Goal: Task Accomplishment & Management: Manage account settings

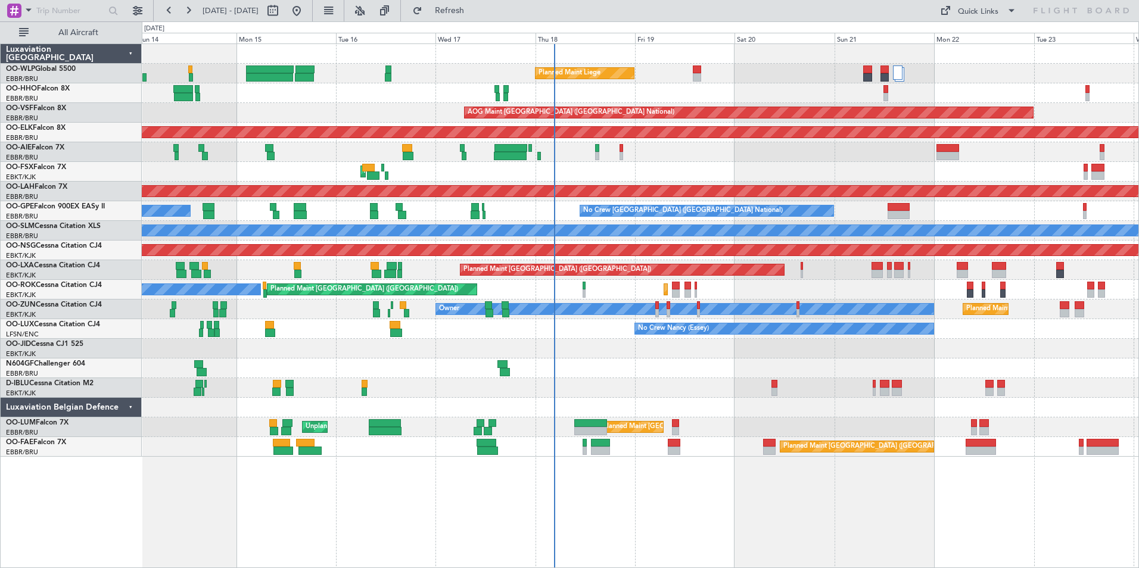
click at [786, 366] on div at bounding box center [640, 368] width 996 height 20
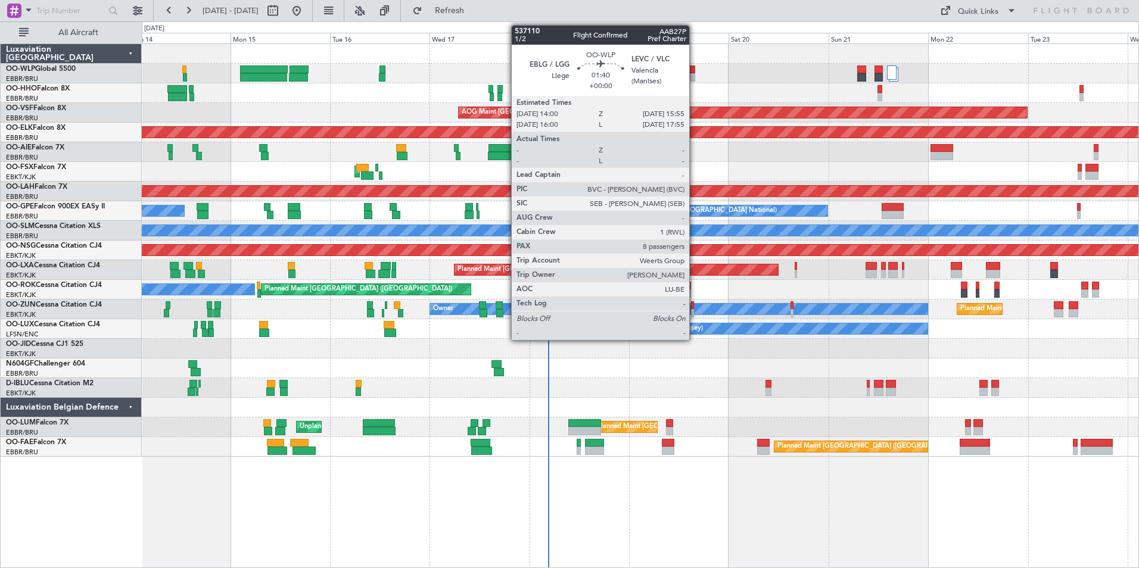
click at [694, 77] on div at bounding box center [691, 77] width 8 height 8
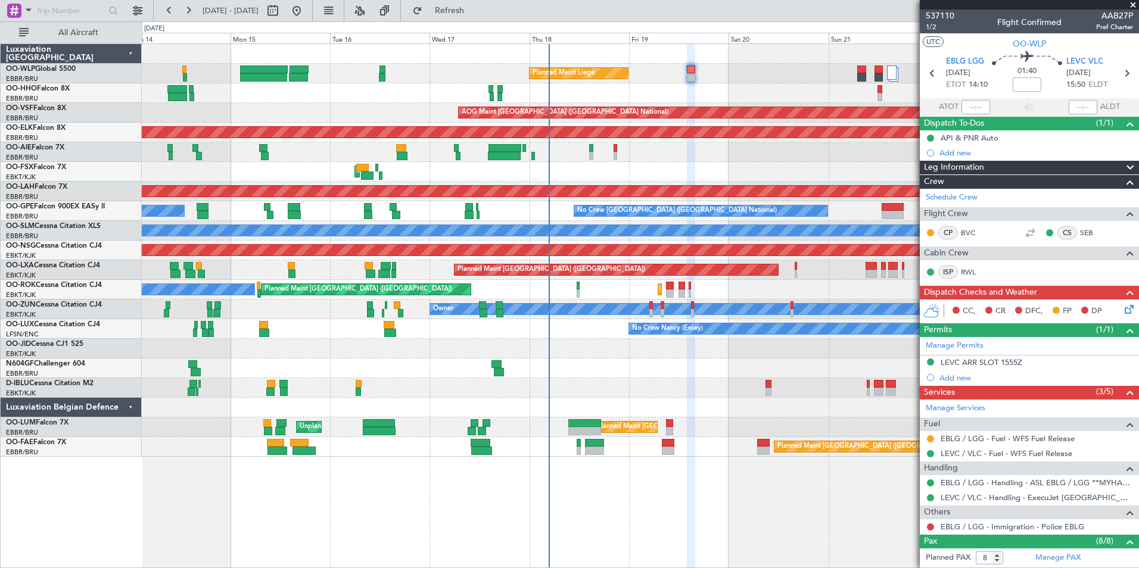
click at [519, 535] on div "Planned Maint Liege Planned Maint Geneva ([GEOGRAPHIC_DATA]) AOG Maint [GEOGRAP…" at bounding box center [640, 305] width 997 height 525
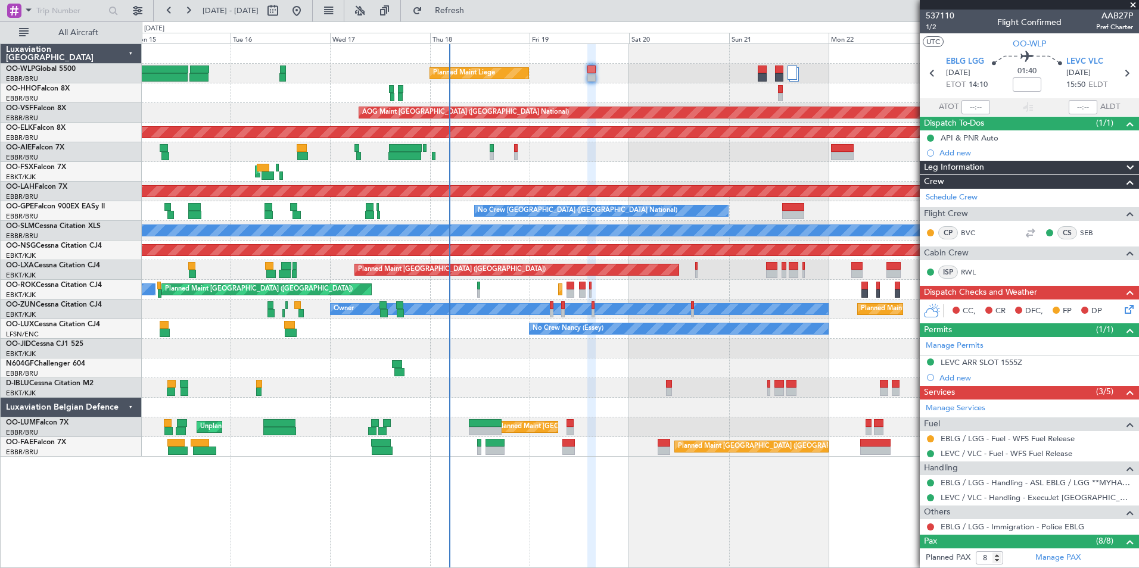
click at [707, 98] on div "Planned Maint Liege AOG Maint [GEOGRAPHIC_DATA] ([GEOGRAPHIC_DATA]) Planned Mai…" at bounding box center [640, 250] width 996 height 413
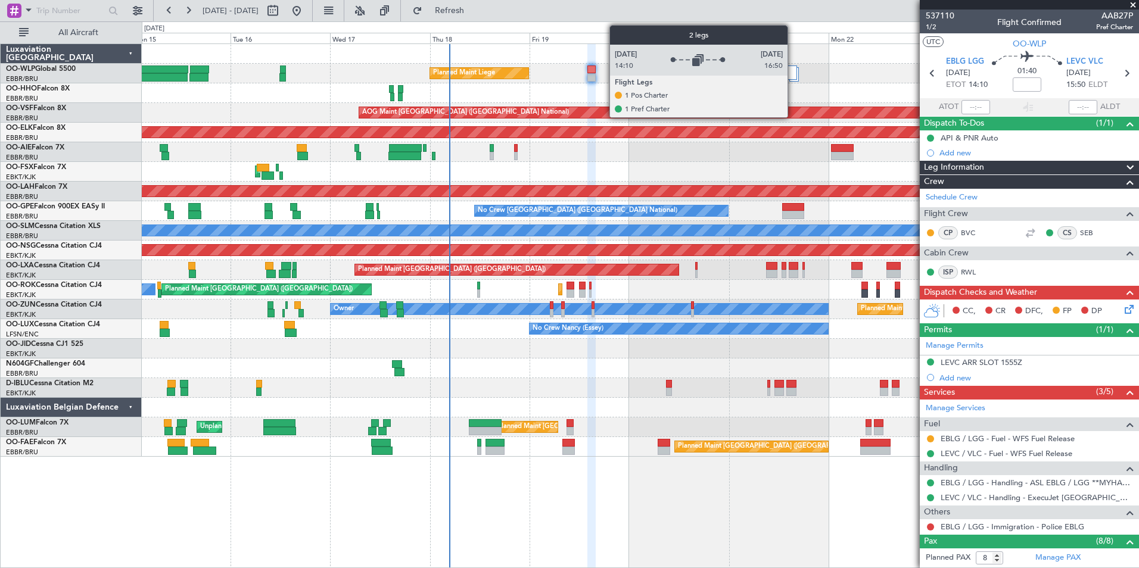
click at [793, 74] on div at bounding box center [792, 73] width 10 height 14
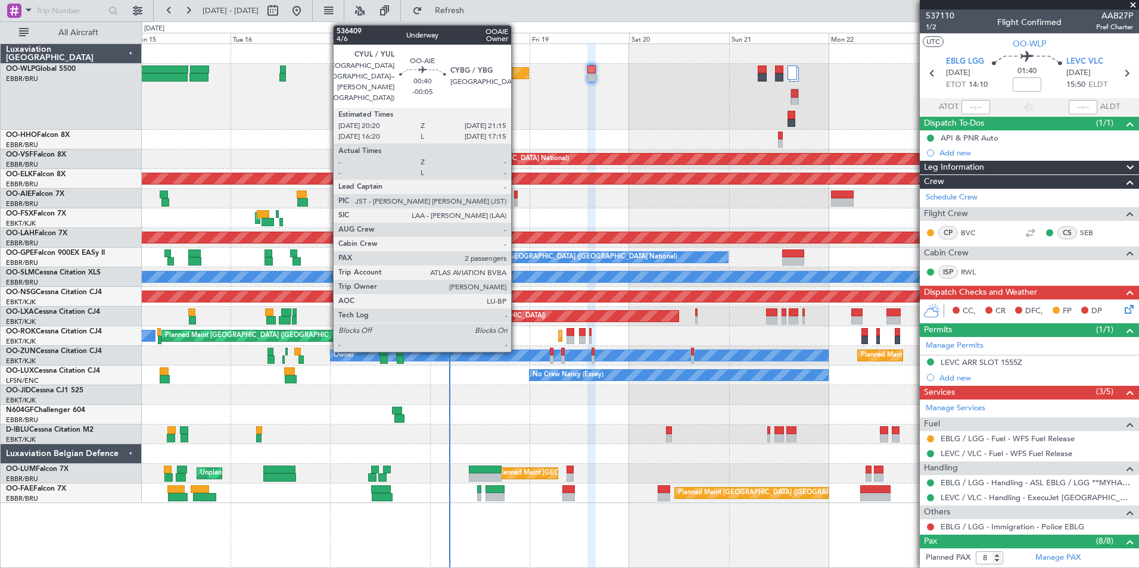
click at [516, 202] on div at bounding box center [516, 202] width 4 height 8
click at [515, 198] on div at bounding box center [516, 202] width 4 height 8
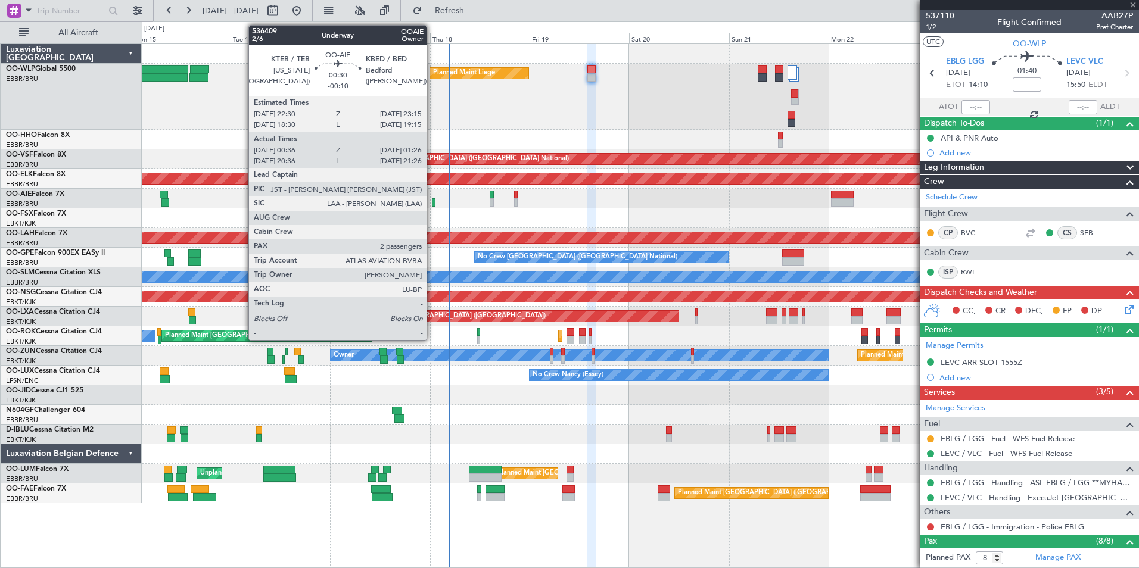
type input "-00:05"
type input "2"
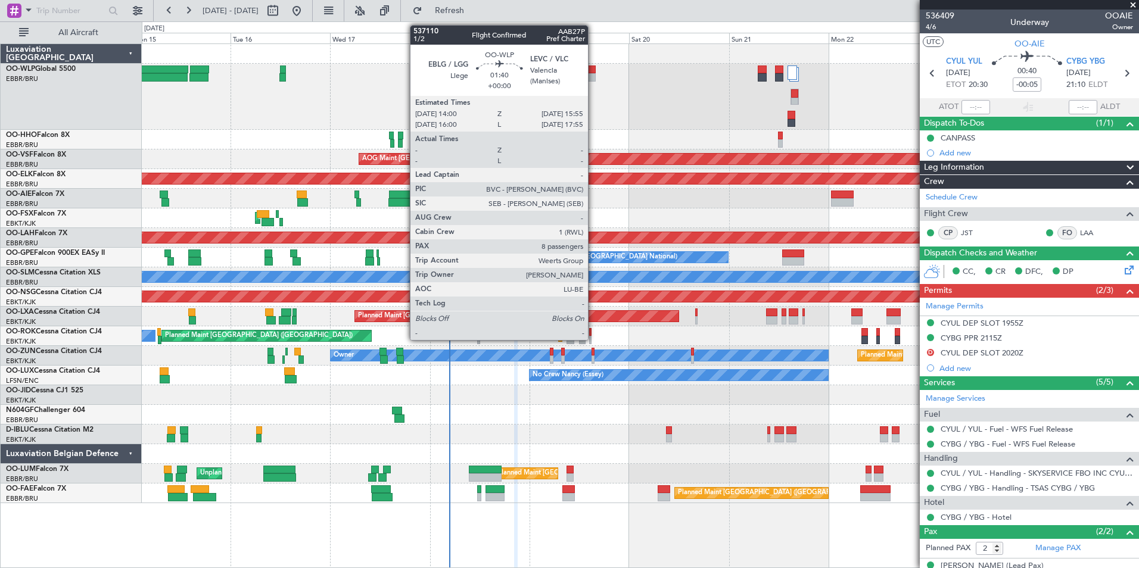
click at [593, 76] on div at bounding box center [591, 77] width 8 height 8
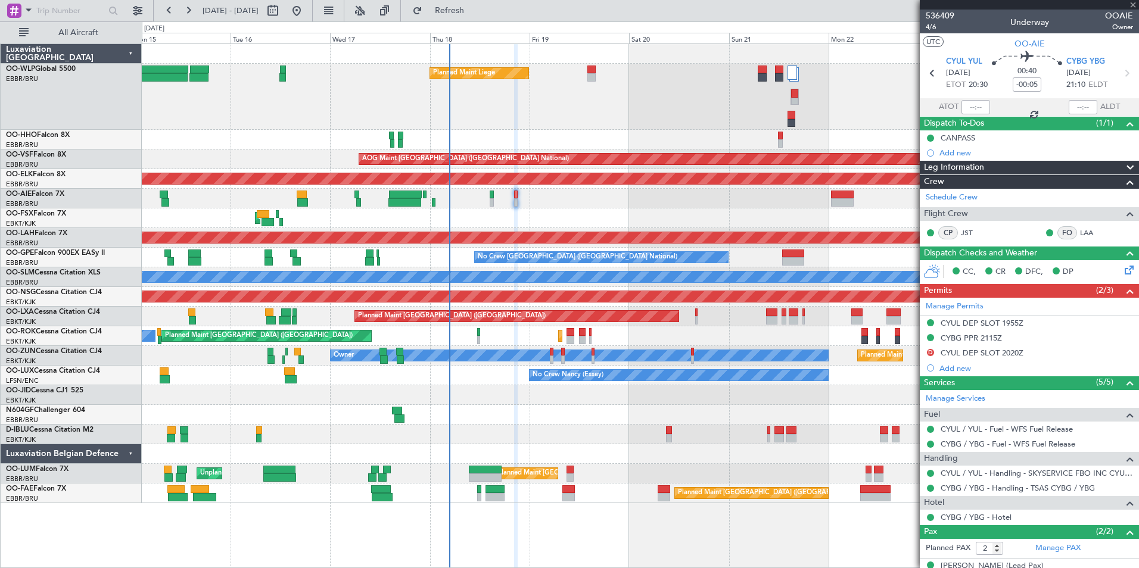
type input "8"
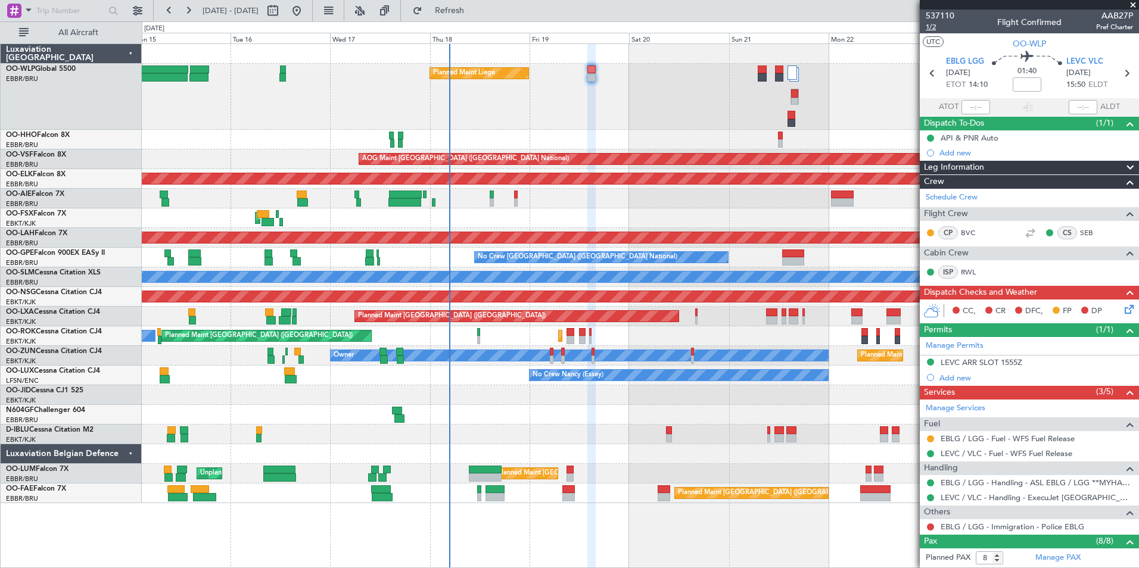
click at [934, 28] on span "1/2" at bounding box center [939, 27] width 29 height 10
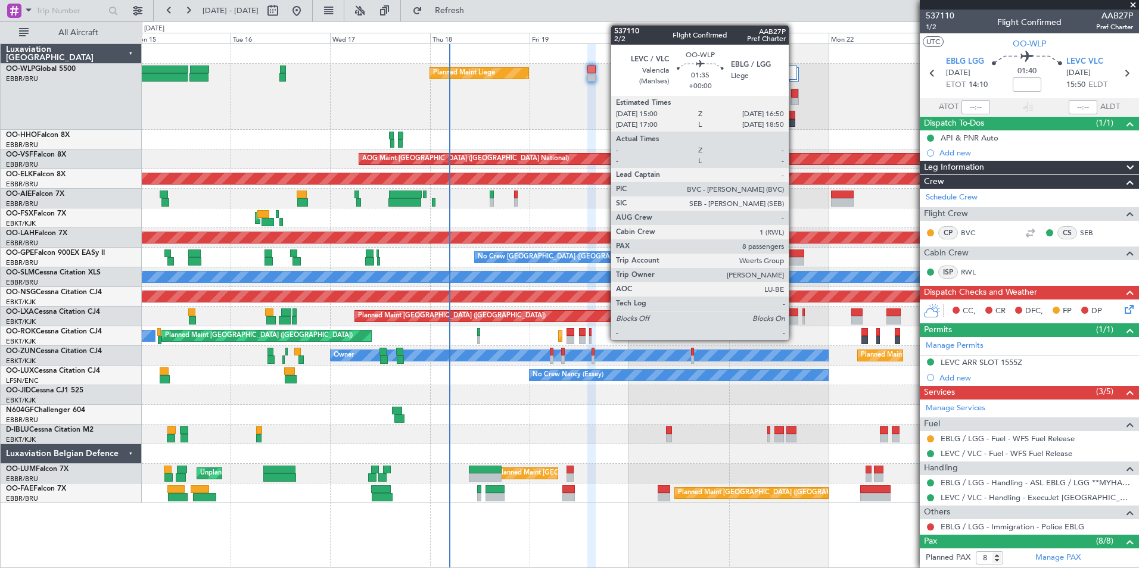
click at [794, 98] on div at bounding box center [794, 102] width 7 height 8
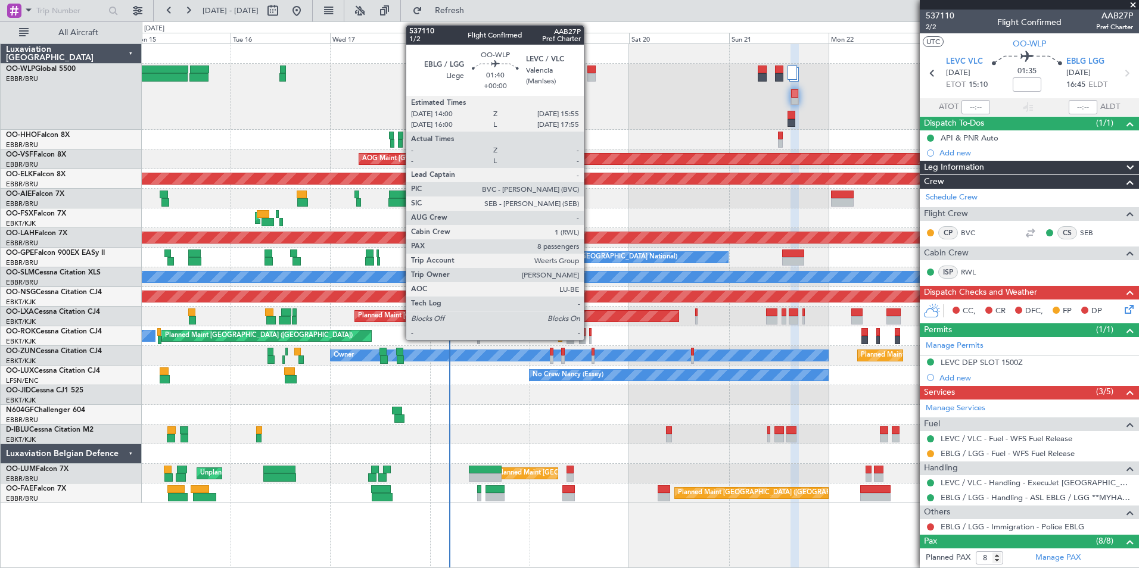
click at [589, 70] on div at bounding box center [591, 70] width 8 height 8
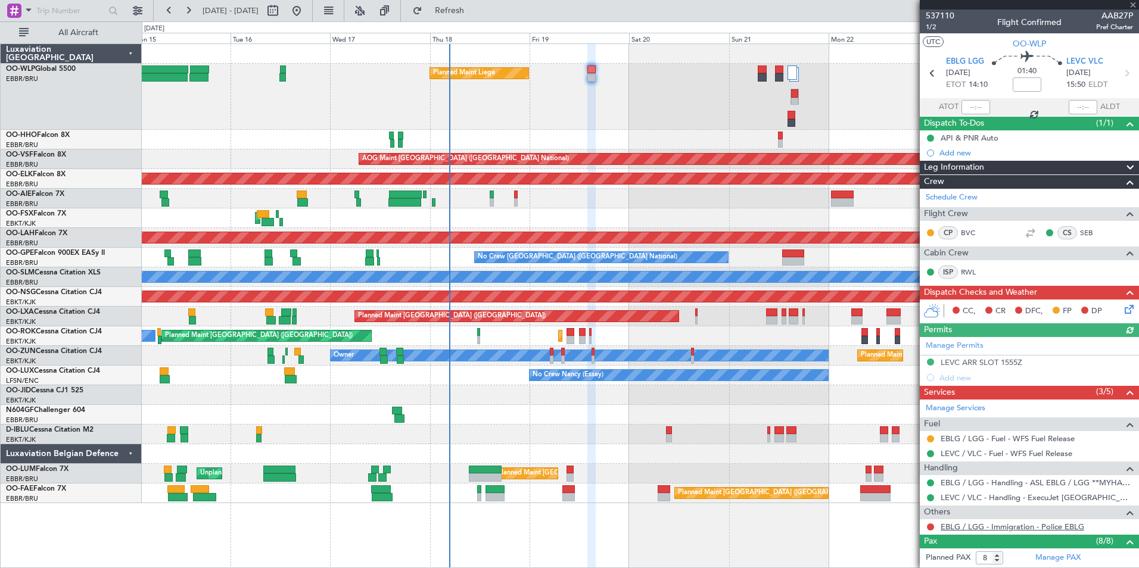
click at [984, 527] on link "EBLG / LGG - Immigration - Police EBLG" at bounding box center [1012, 527] width 144 height 10
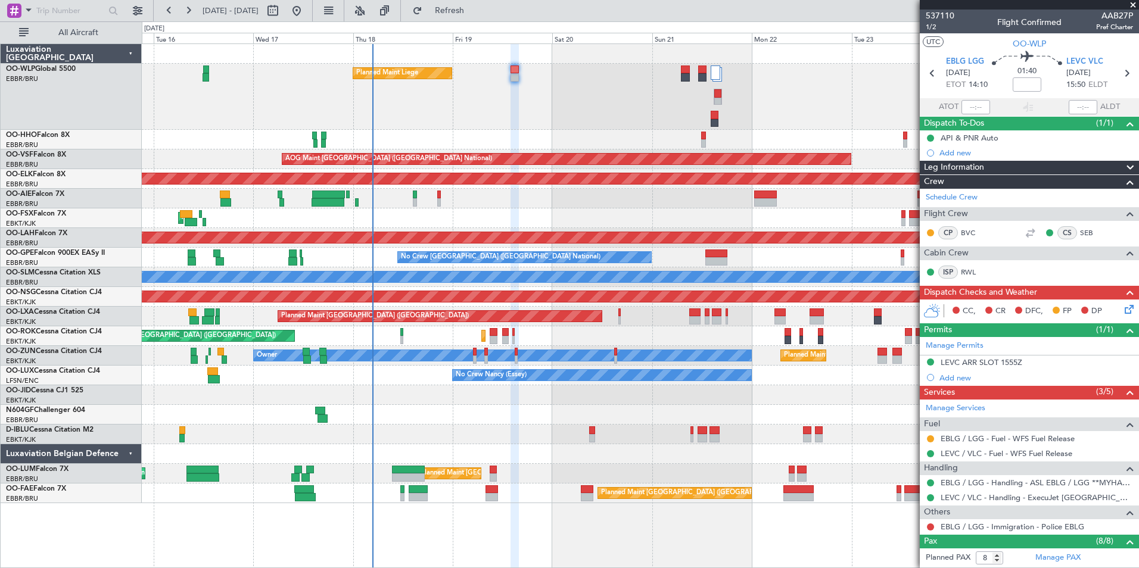
click at [763, 126] on div "Planned Maint Liege" at bounding box center [640, 97] width 996 height 66
click at [475, 10] on span "Refresh" at bounding box center [450, 11] width 50 height 8
click at [478, 18] on button "Refresh" at bounding box center [442, 10] width 71 height 19
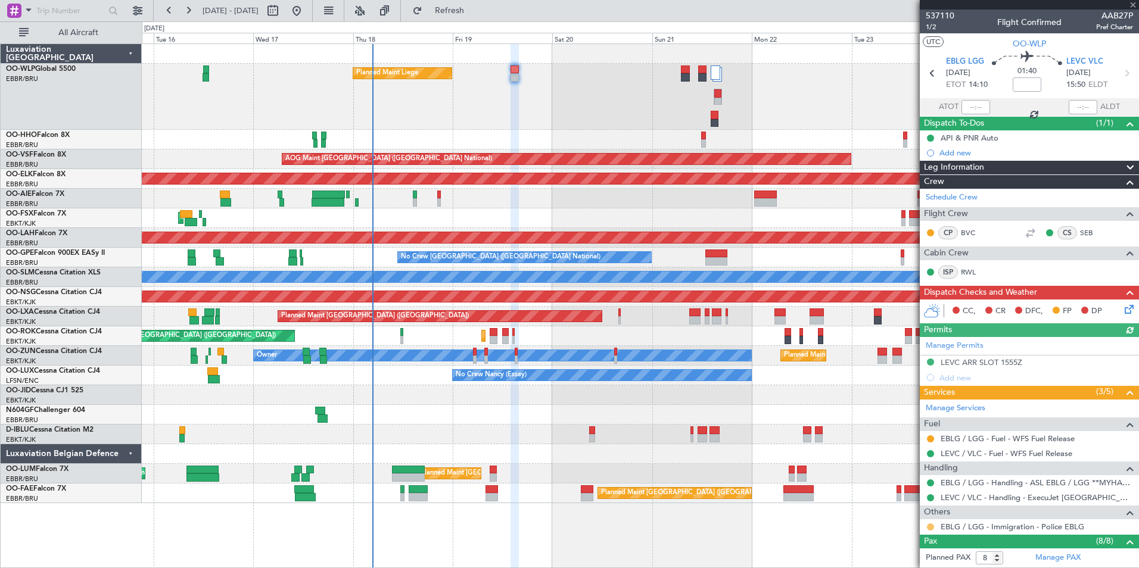
click at [930, 529] on button at bounding box center [930, 526] width 7 height 7
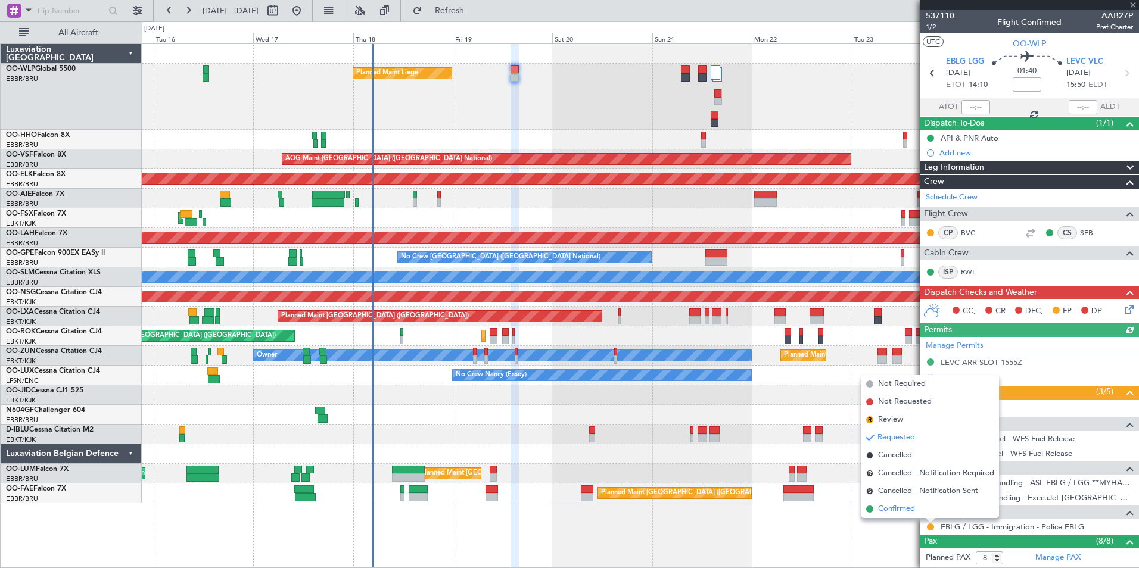
click at [886, 509] on span "Confirmed" at bounding box center [896, 509] width 37 height 12
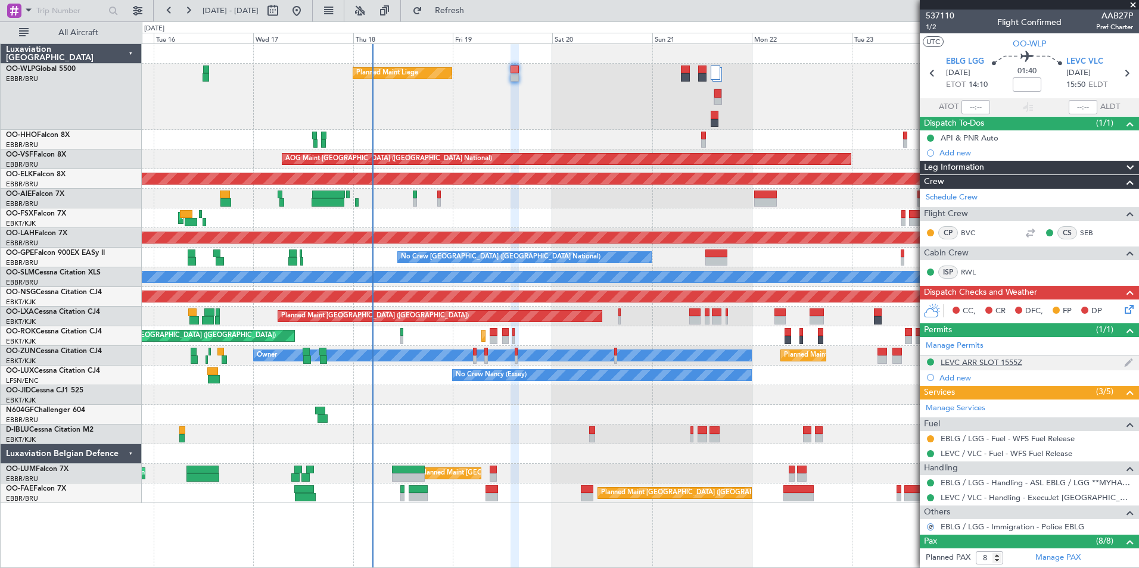
click at [989, 358] on div "LEVC ARR SLOT 1555Z" at bounding box center [981, 362] width 82 height 10
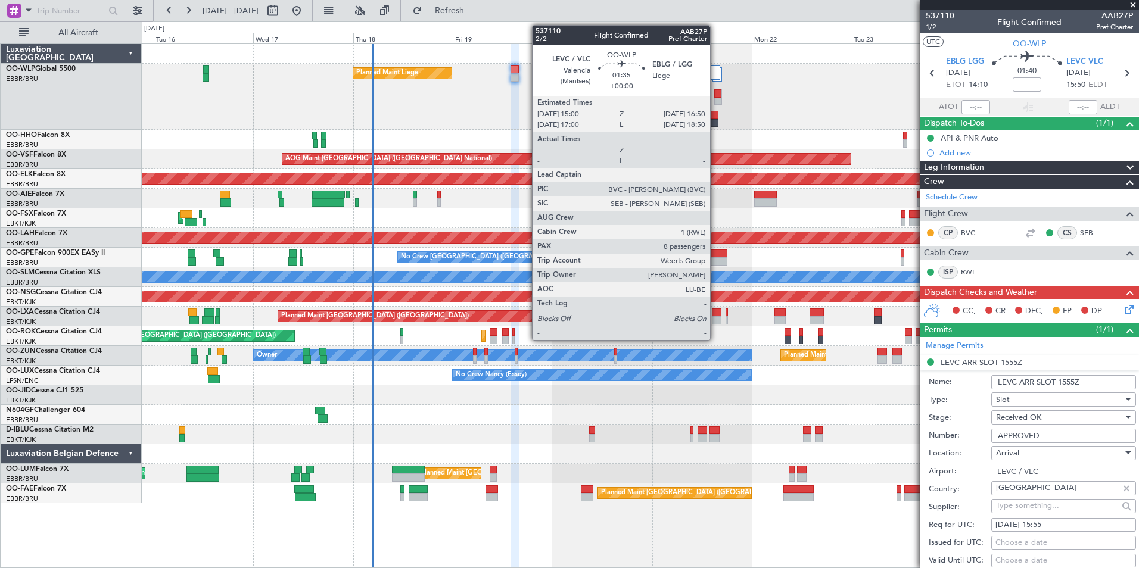
click at [715, 93] on div at bounding box center [717, 93] width 7 height 8
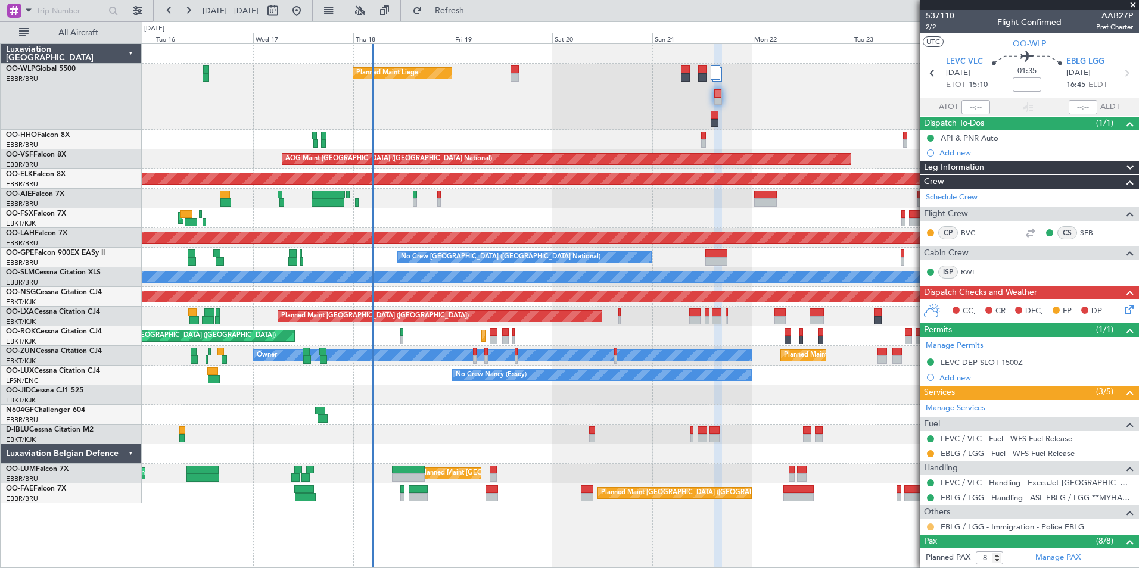
click at [931, 526] on button at bounding box center [930, 526] width 7 height 7
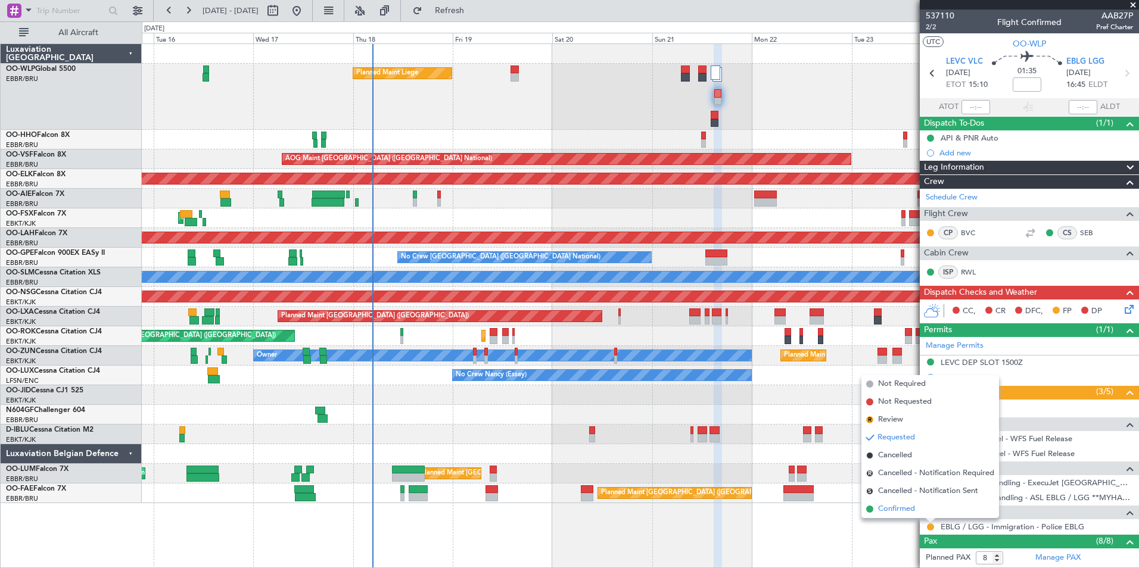
click at [879, 508] on span "Confirmed" at bounding box center [896, 509] width 37 height 12
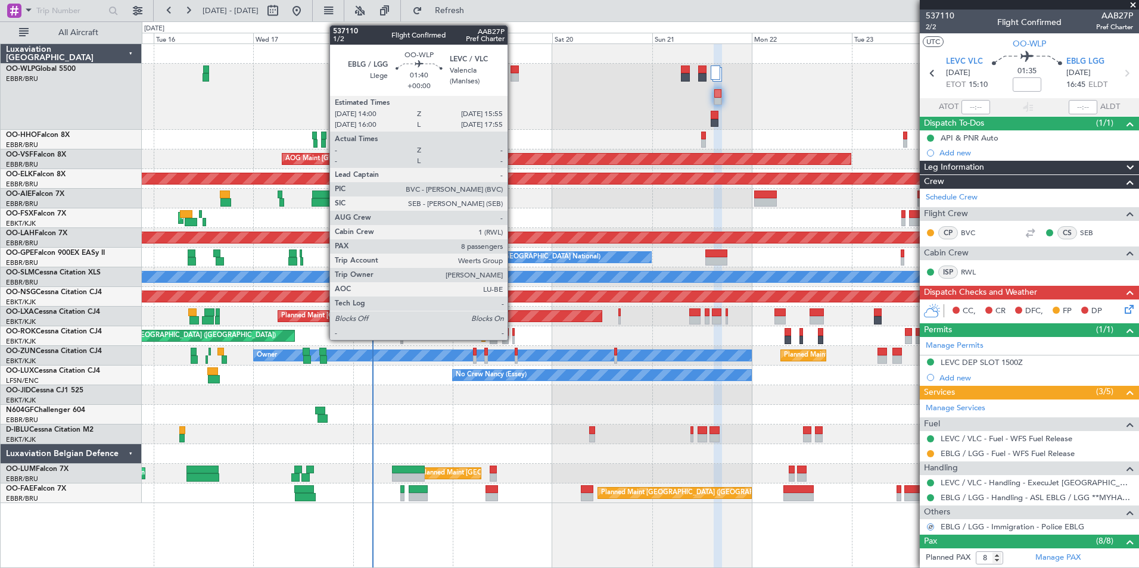
click at [513, 75] on div at bounding box center [514, 77] width 8 height 8
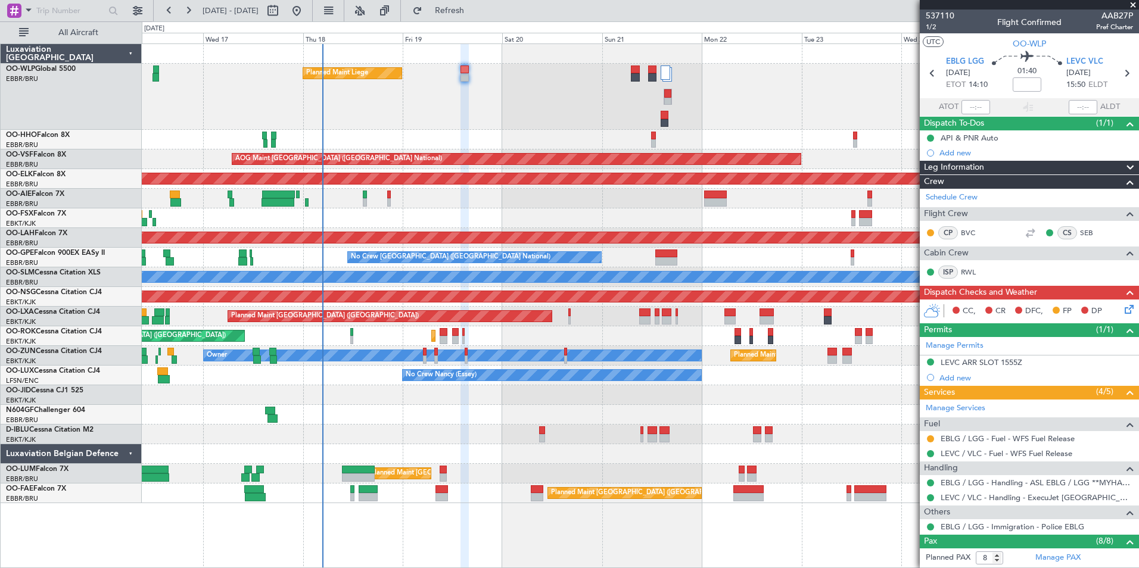
click at [516, 136] on div at bounding box center [640, 140] width 996 height 20
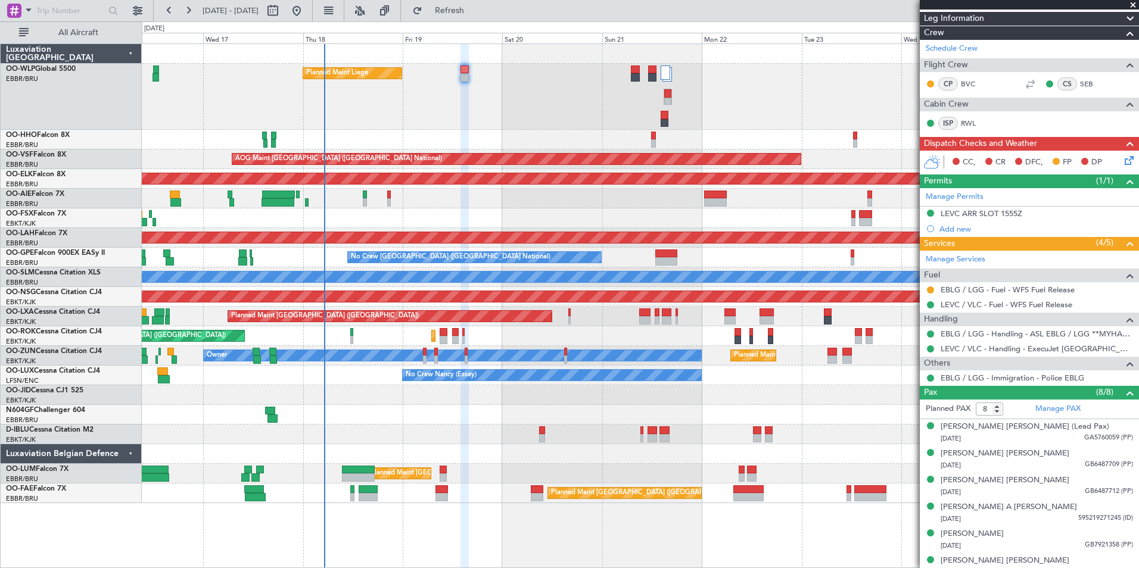
scroll to position [214, 0]
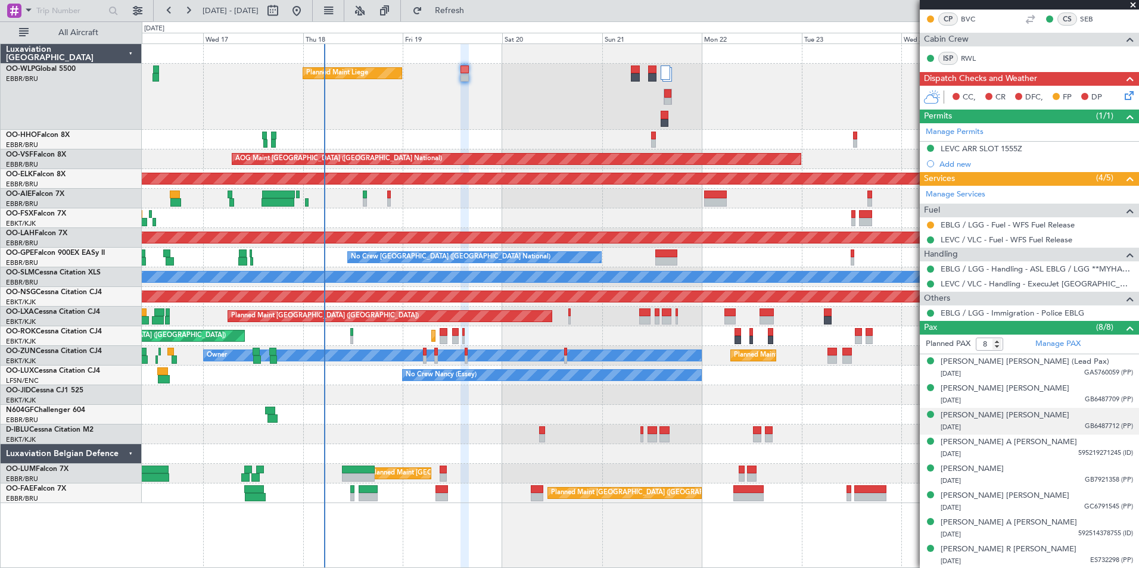
click at [887, 447] on div at bounding box center [640, 454] width 996 height 20
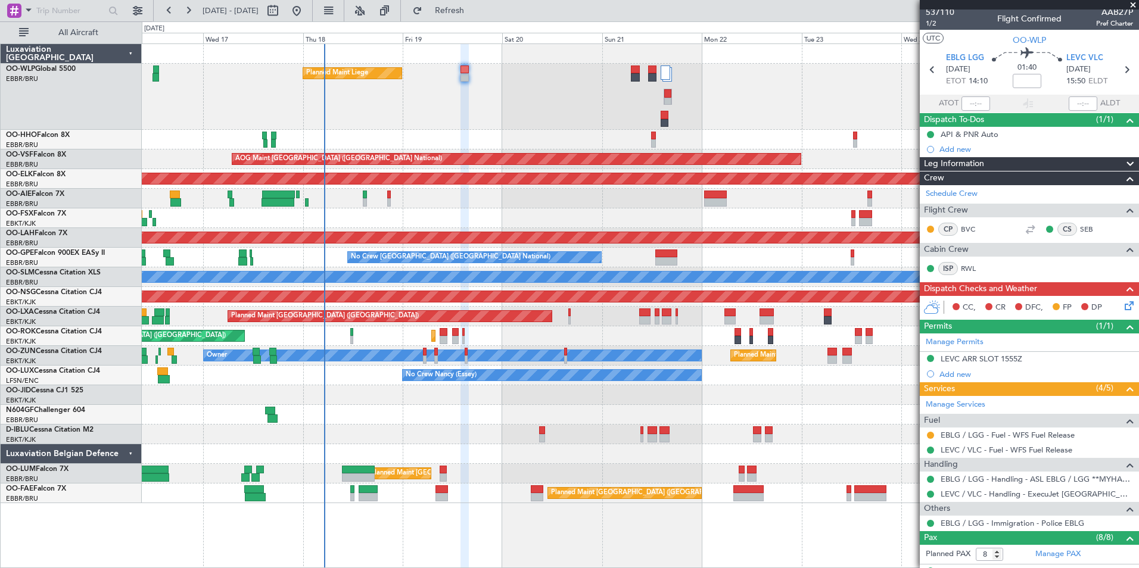
scroll to position [0, 0]
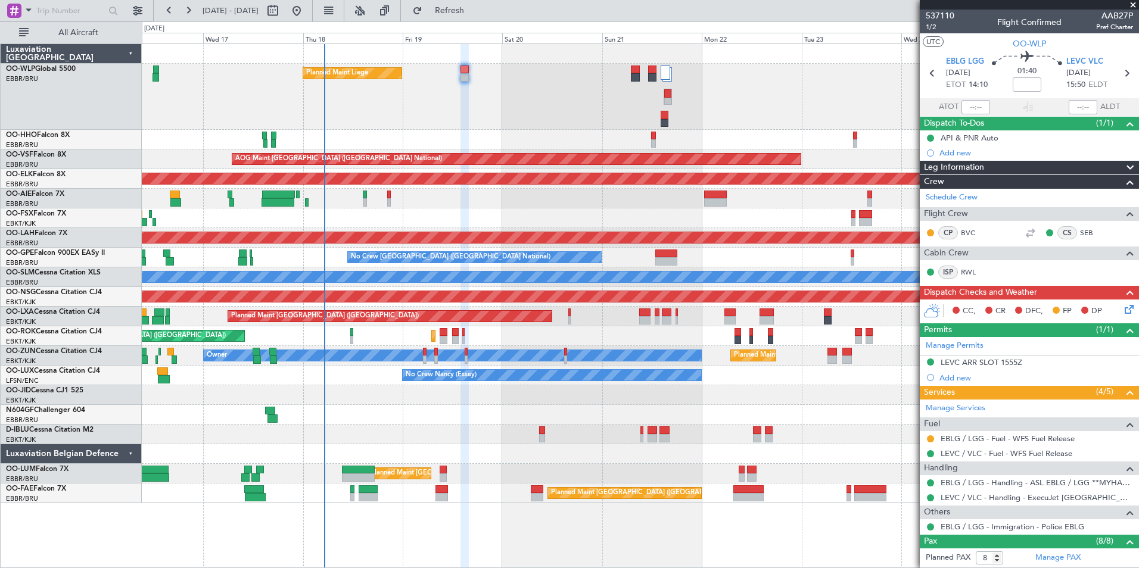
click at [1020, 89] on mat-tooltip-component "Flight Time" at bounding box center [1023, 93] width 55 height 32
drag, startPoint x: 1014, startPoint y: 75, endPoint x: 1024, endPoint y: 81, distance: 12.3
click at [1024, 81] on mat-tooltip-component "Flight Time" at bounding box center [1023, 93] width 55 height 32
click at [1020, 84] on mat-tooltip-component "Flight Time" at bounding box center [1023, 93] width 55 height 32
click at [1025, 86] on input at bounding box center [1026, 84] width 29 height 14
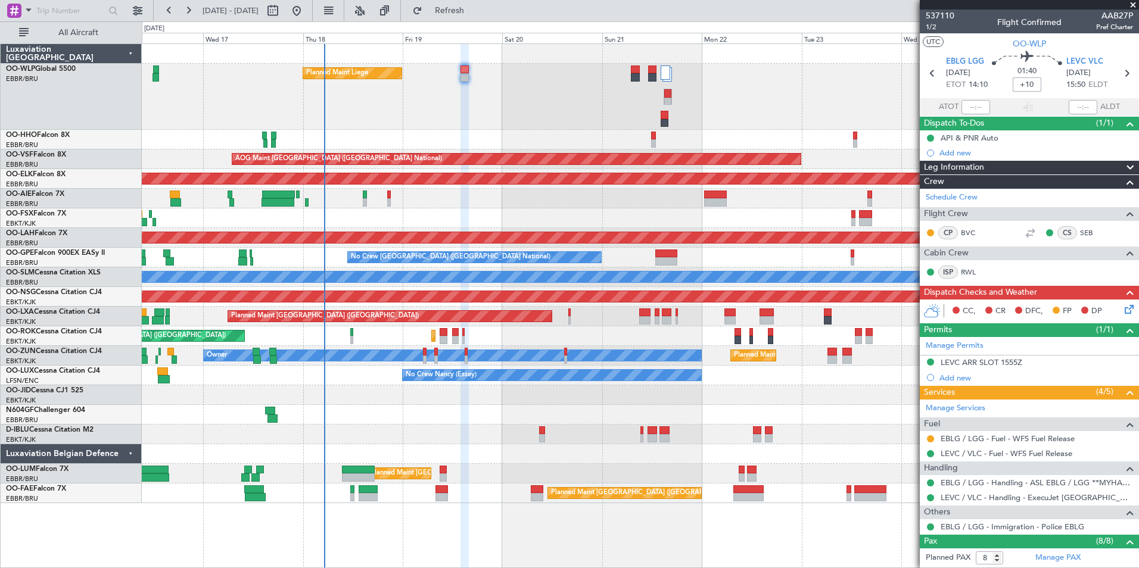
click at [766, 82] on div "Planned Maint Liege" at bounding box center [640, 97] width 996 height 66
type input "+00:10"
click at [927, 22] on span "1/2" at bounding box center [939, 27] width 29 height 10
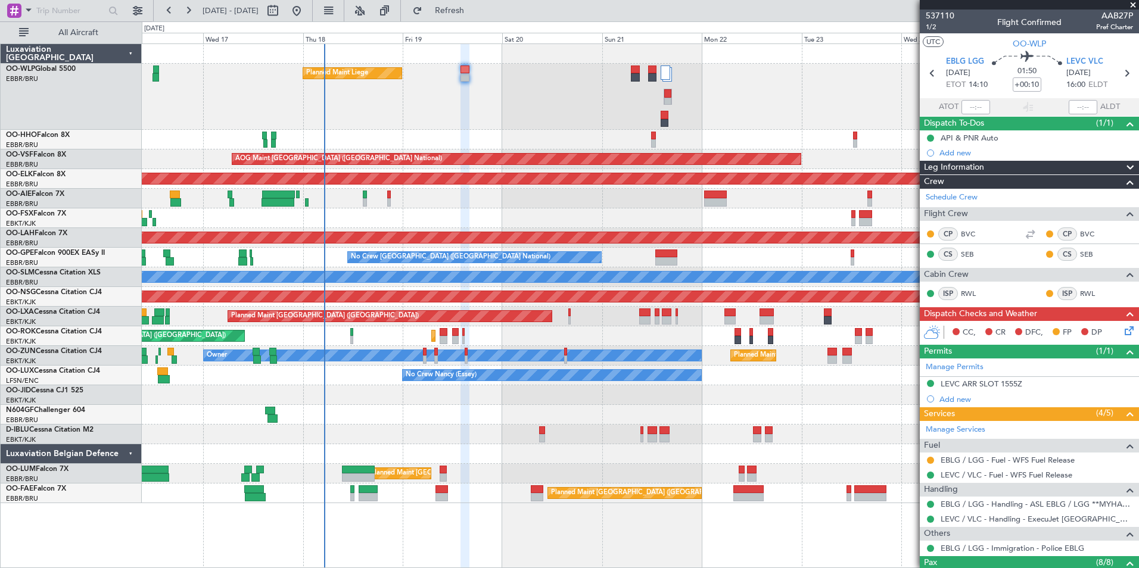
click at [454, 447] on div at bounding box center [640, 454] width 996 height 20
click at [971, 432] on link "Manage Services" at bounding box center [955, 430] width 60 height 12
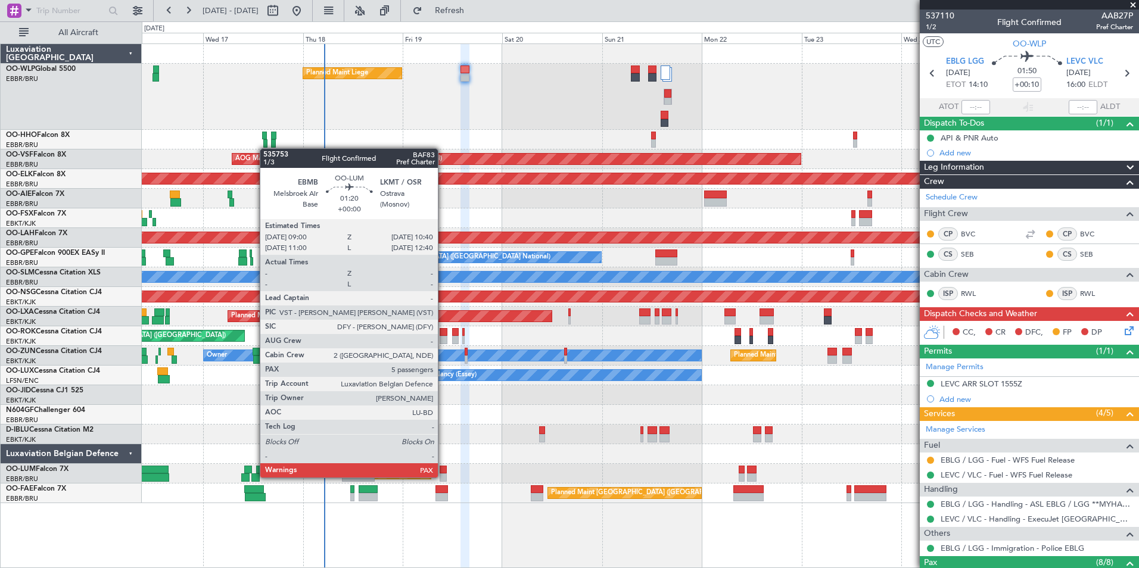
click at [491, 462] on div at bounding box center [640, 454] width 996 height 20
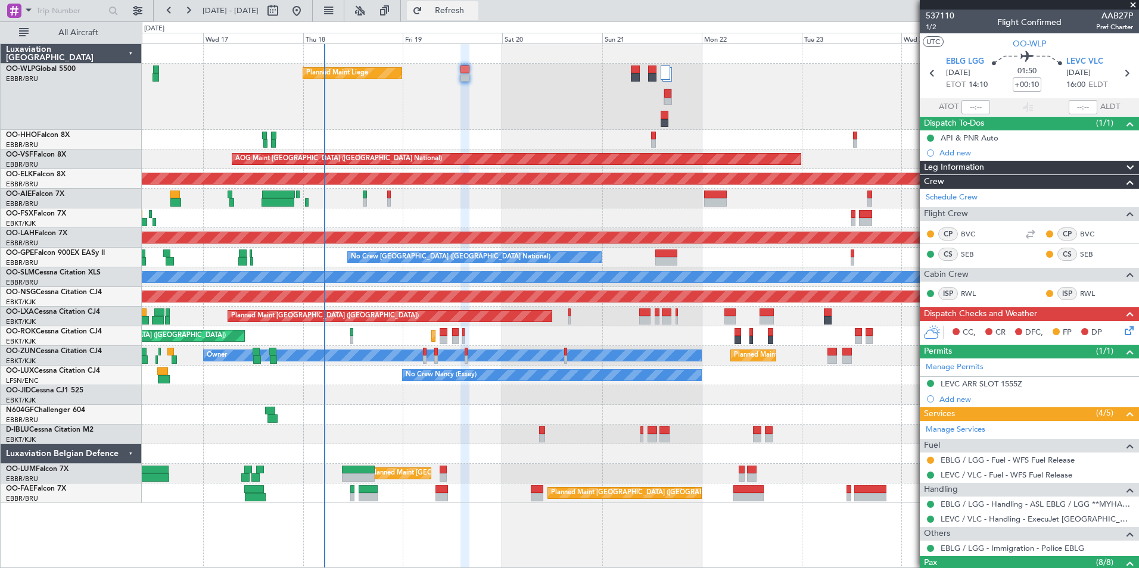
click at [478, 3] on button "Refresh" at bounding box center [442, 10] width 71 height 19
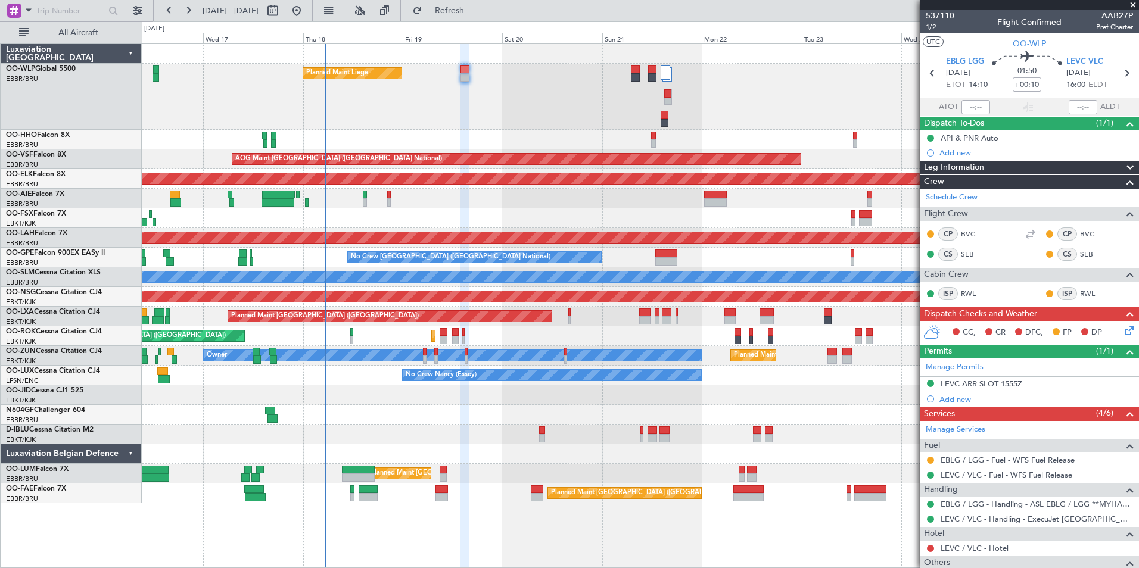
click at [422, 444] on div "A/C Unavailable [GEOGRAPHIC_DATA] ([GEOGRAPHIC_DATA] National) A/C Unavailable …" at bounding box center [640, 435] width 996 height 20
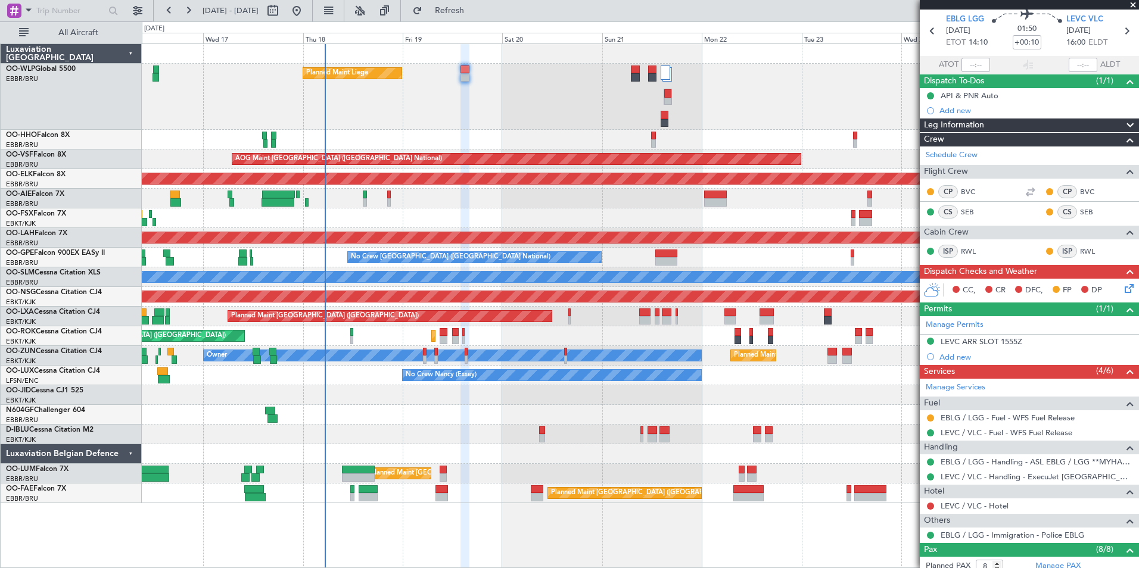
scroll to position [179, 0]
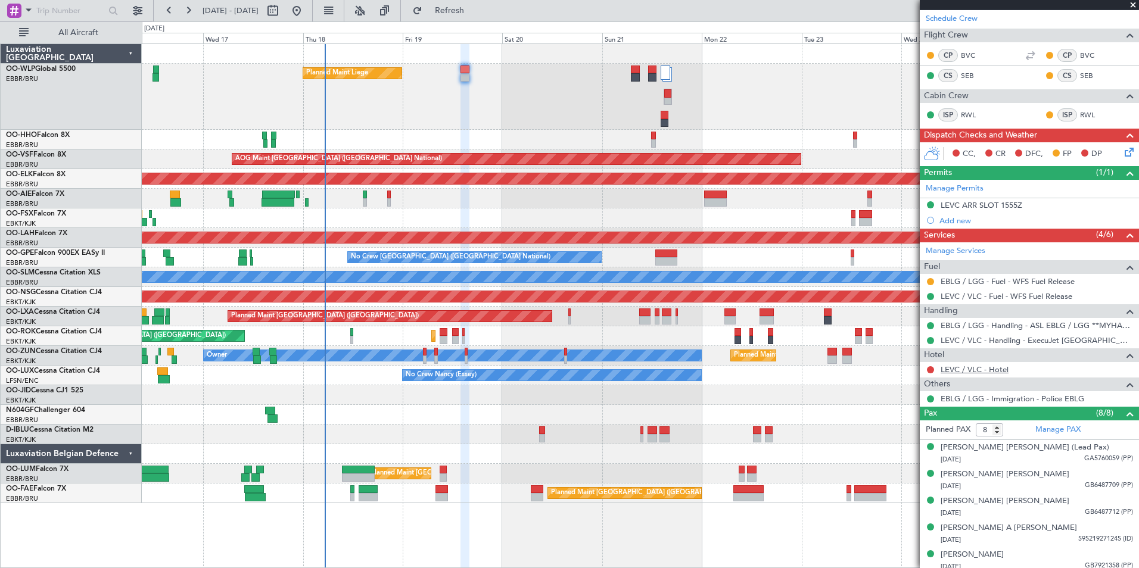
click at [986, 367] on link "LEVC / VLC - Hotel" at bounding box center [974, 369] width 68 height 10
click at [1122, 160] on div "CC, CR DFC, FP DP" at bounding box center [1028, 154] width 219 height 24
click at [1128, 154] on div "CC, CR DFC, FP DP" at bounding box center [1028, 154] width 219 height 24
click at [1122, 155] on icon at bounding box center [1127, 150] width 10 height 10
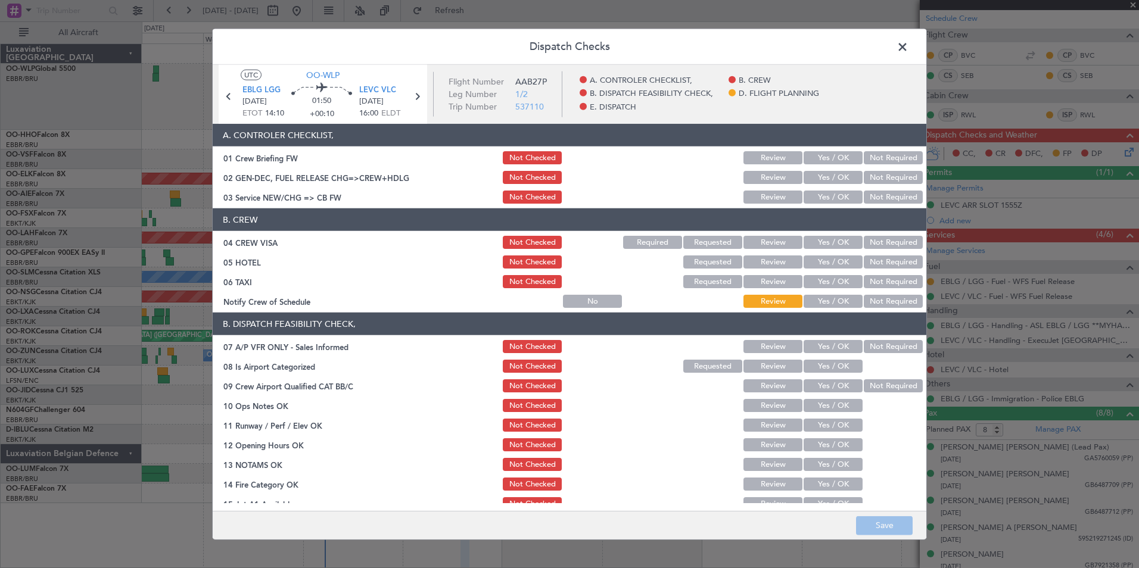
click at [807, 152] on button "Yes / OK" at bounding box center [832, 157] width 59 height 13
click at [815, 173] on button "Yes / OK" at bounding box center [832, 177] width 59 height 13
click at [821, 194] on button "Yes / OK" at bounding box center [832, 197] width 59 height 13
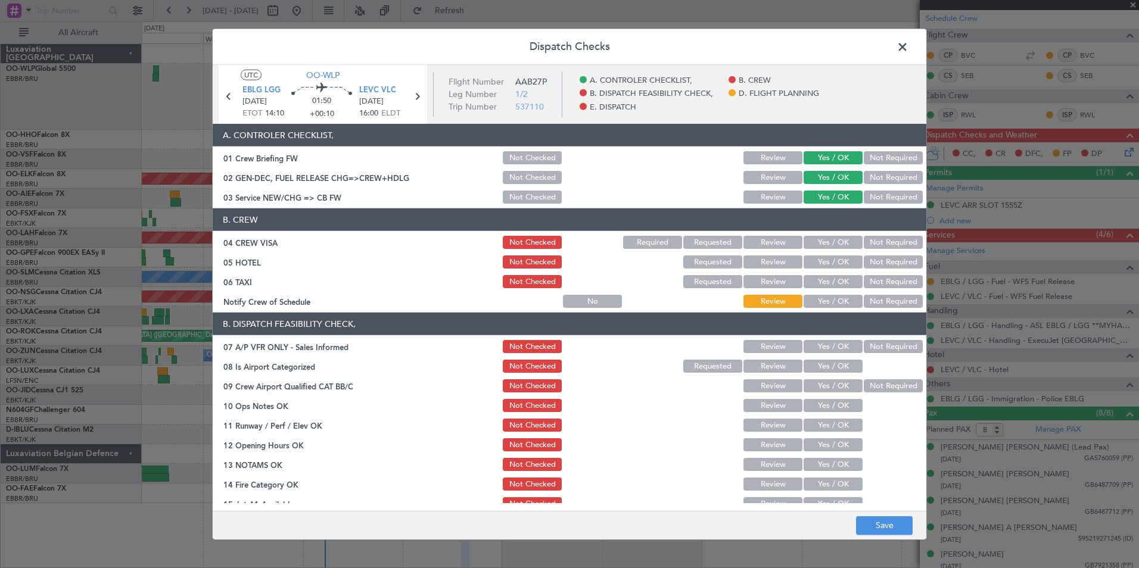
click at [873, 242] on button "Not Required" at bounding box center [892, 242] width 59 height 13
click at [877, 263] on button "Not Required" at bounding box center [892, 261] width 59 height 13
click at [875, 282] on button "Not Required" at bounding box center [892, 281] width 59 height 13
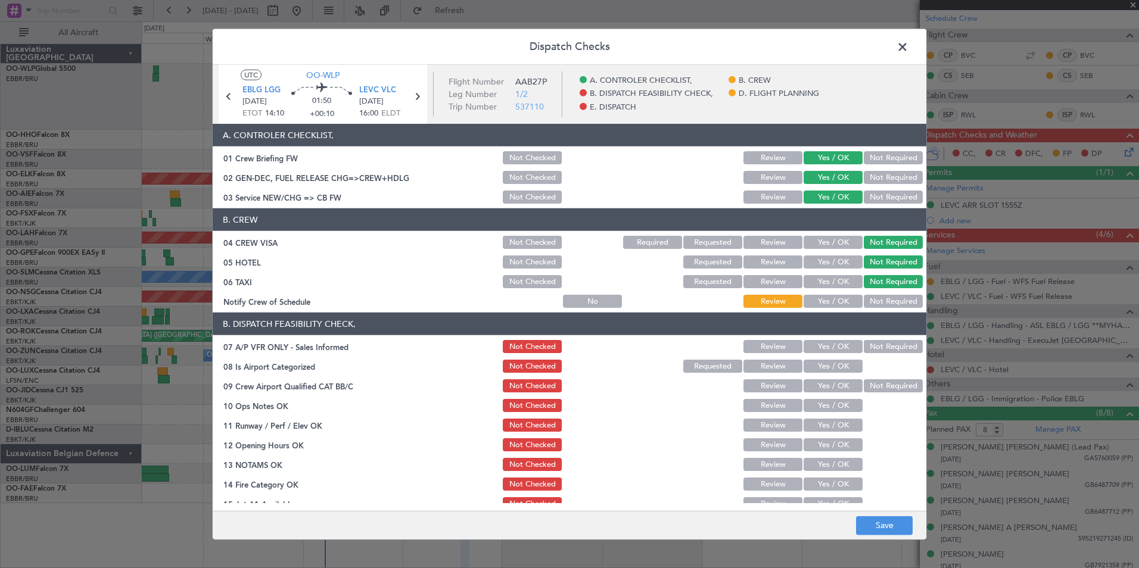
click at [841, 304] on button "Yes / OK" at bounding box center [832, 301] width 59 height 13
drag, startPoint x: 871, startPoint y: 343, endPoint x: 869, endPoint y: 357, distance: 14.3
click at [871, 345] on button "Not Required" at bounding box center [892, 346] width 59 height 13
click at [837, 372] on button "Yes / OK" at bounding box center [832, 366] width 59 height 13
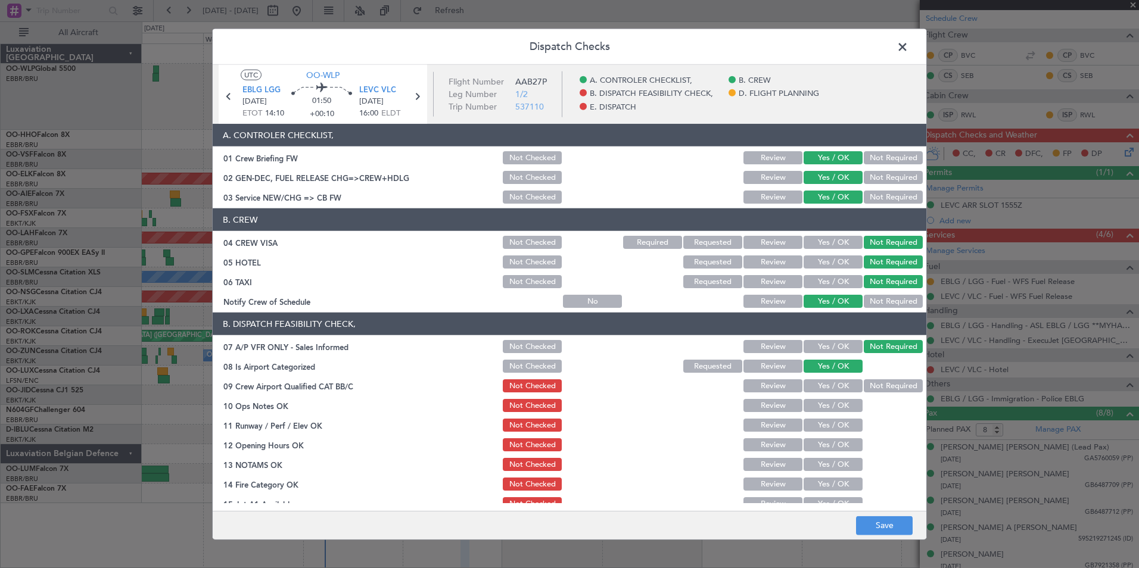
click at [831, 384] on button "Yes / OK" at bounding box center [832, 385] width 59 height 13
click at [834, 406] on button "Yes / OK" at bounding box center [832, 405] width 59 height 13
click at [838, 427] on button "Yes / OK" at bounding box center [832, 425] width 59 height 13
click at [839, 444] on button "Yes / OK" at bounding box center [832, 444] width 59 height 13
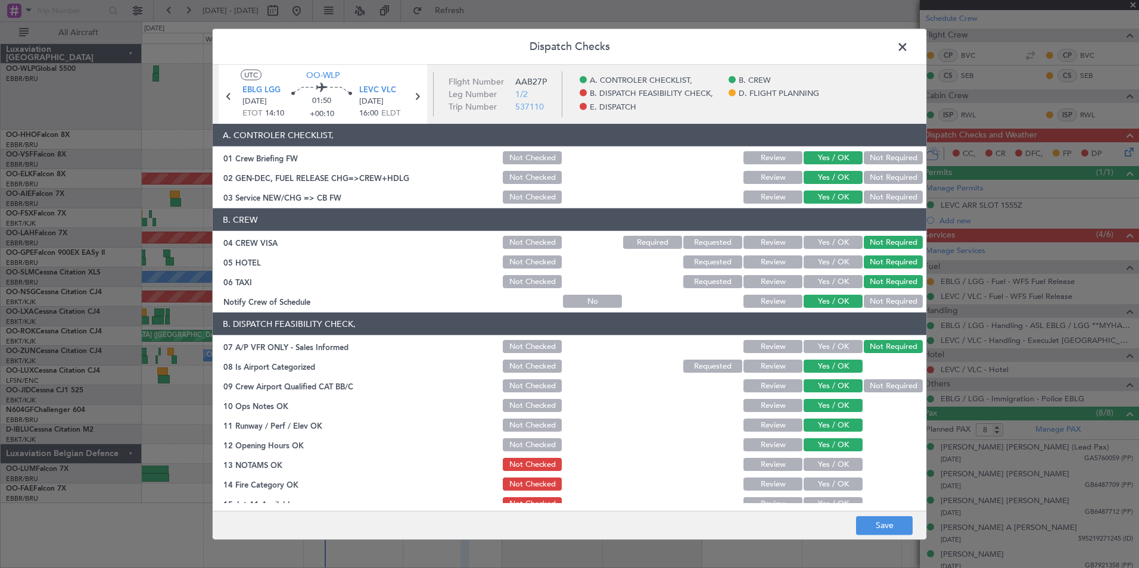
click at [839, 462] on button "Yes / OK" at bounding box center [832, 464] width 59 height 13
click at [838, 482] on button "Yes / OK" at bounding box center [832, 484] width 59 height 13
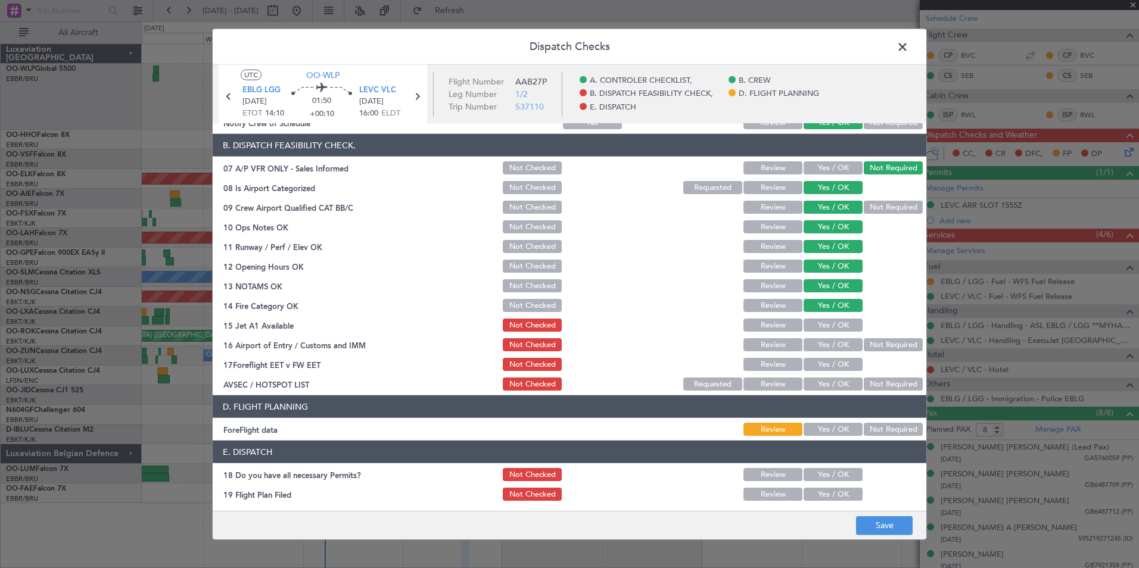
click at [824, 317] on div "Yes / OK" at bounding box center [832, 325] width 60 height 17
click at [828, 328] on button "Yes / OK" at bounding box center [832, 325] width 59 height 13
click at [865, 344] on button "Not Required" at bounding box center [892, 344] width 59 height 13
click at [836, 371] on div "Yes / OK" at bounding box center [832, 364] width 60 height 17
click at [863, 377] on div "Not Required" at bounding box center [892, 384] width 60 height 17
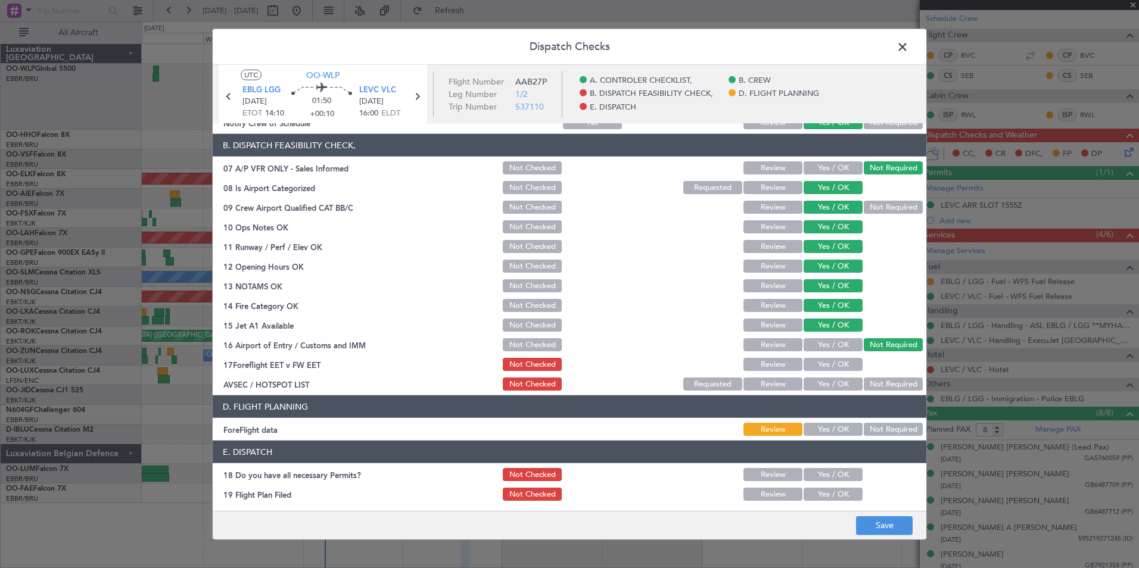
drag, startPoint x: 830, startPoint y: 363, endPoint x: 849, endPoint y: 375, distance: 22.3
click at [830, 363] on button "Yes / OK" at bounding box center [832, 364] width 59 height 13
click at [868, 385] on button "Not Required" at bounding box center [892, 384] width 59 height 13
click at [834, 442] on header "E. DISPATCH" at bounding box center [569, 452] width 713 height 23
click at [832, 436] on div "Yes / OK" at bounding box center [832, 429] width 60 height 17
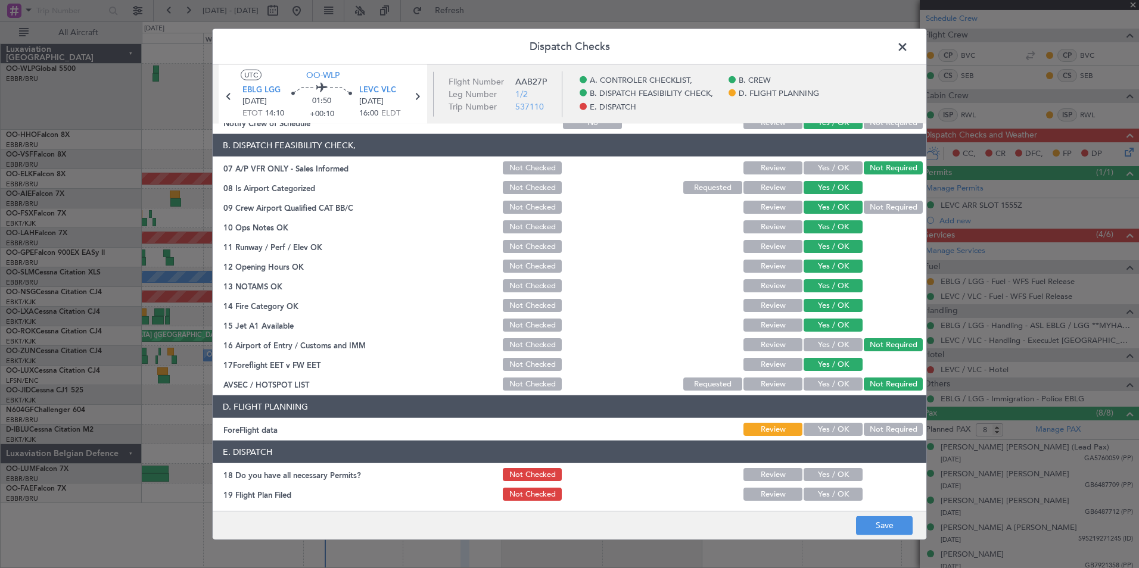
click at [832, 431] on button "Yes / OK" at bounding box center [832, 429] width 59 height 13
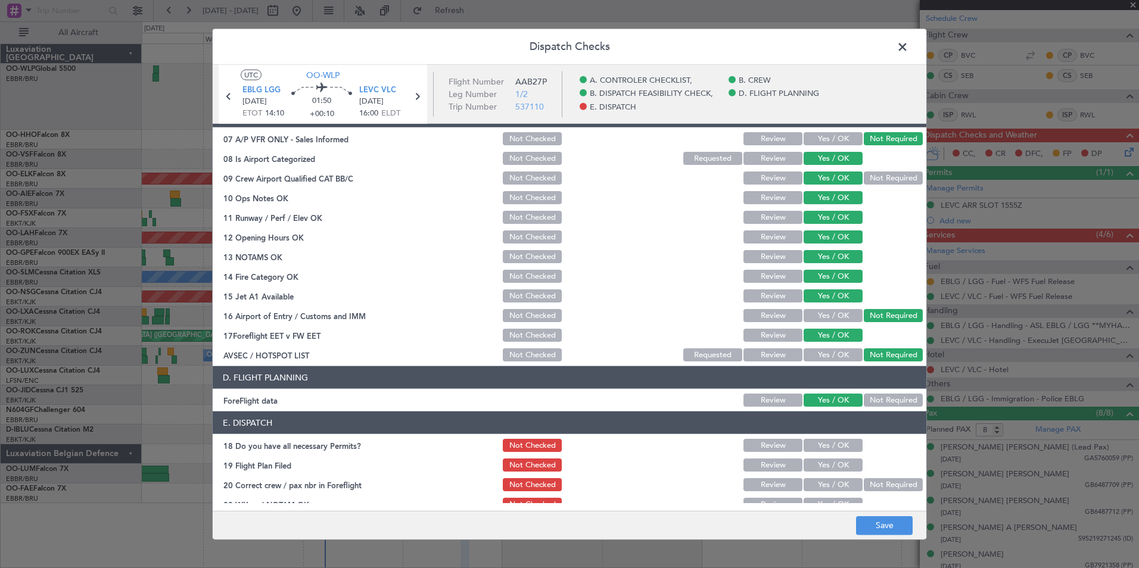
scroll to position [220, 0]
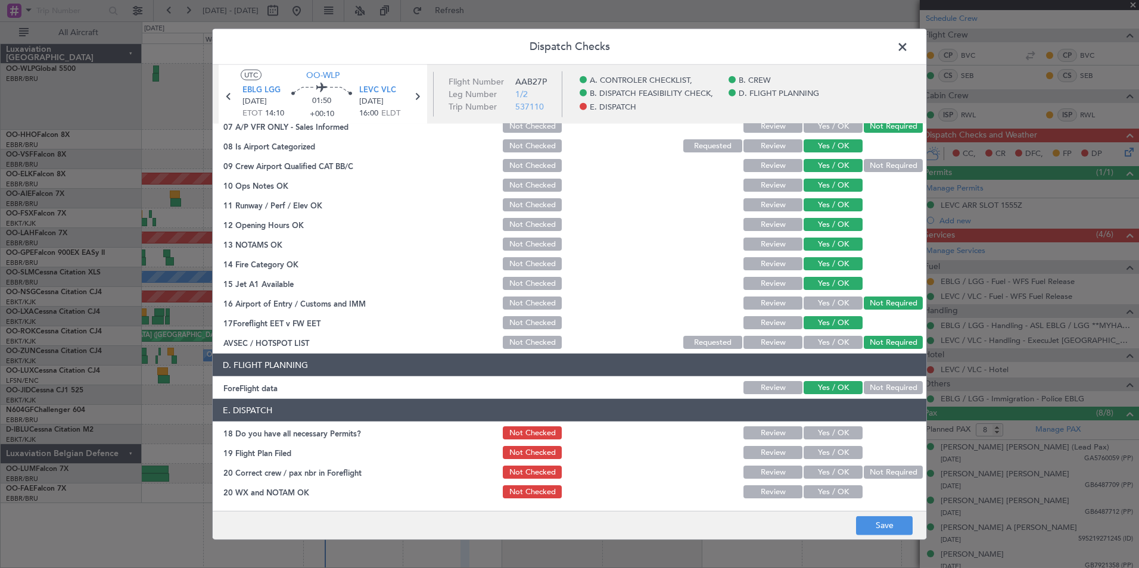
drag, startPoint x: 830, startPoint y: 436, endPoint x: 832, endPoint y: 460, distance: 24.6
click at [829, 436] on button "Yes / OK" at bounding box center [832, 432] width 59 height 13
click at [832, 461] on section "E. DISPATCH 18 Do you have all necessary Permits? Not Checked Review Yes / OK 1…" at bounding box center [569, 449] width 713 height 101
click at [829, 456] on button "Yes / OK" at bounding box center [832, 452] width 59 height 13
click at [831, 476] on button "Yes / OK" at bounding box center [832, 472] width 59 height 13
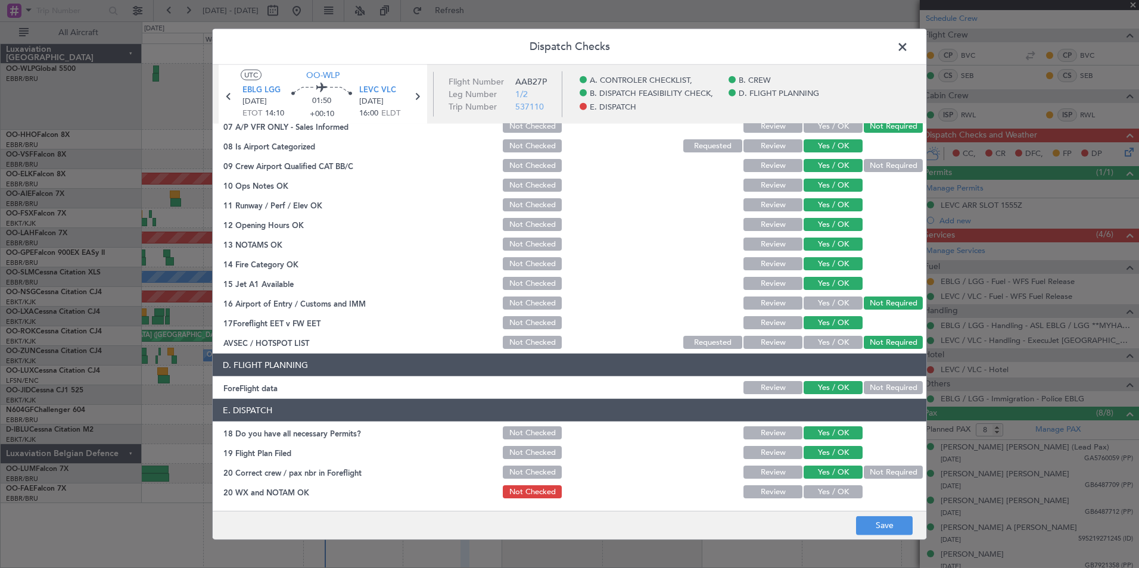
click at [831, 487] on button "Yes / OK" at bounding box center [832, 491] width 59 height 13
click at [887, 514] on footer "Save" at bounding box center [569, 524] width 713 height 29
click at [887, 528] on button "Save" at bounding box center [884, 525] width 57 height 19
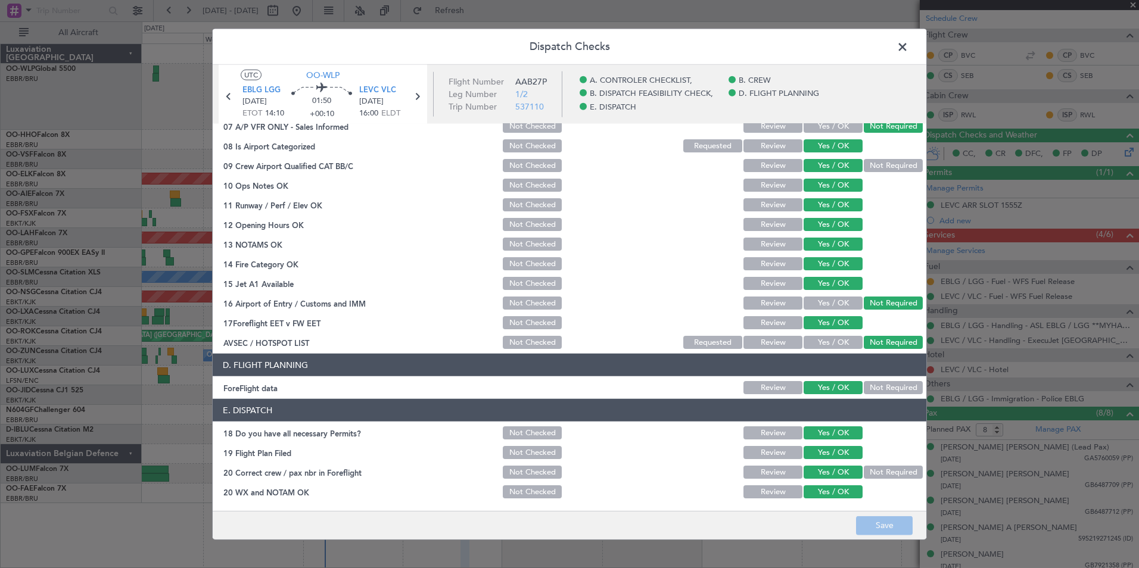
click at [908, 43] on span at bounding box center [908, 50] width 0 height 24
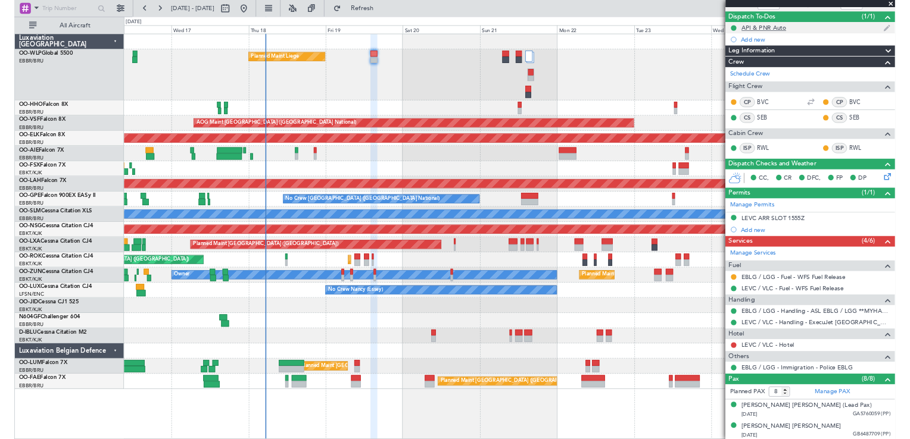
scroll to position [0, 0]
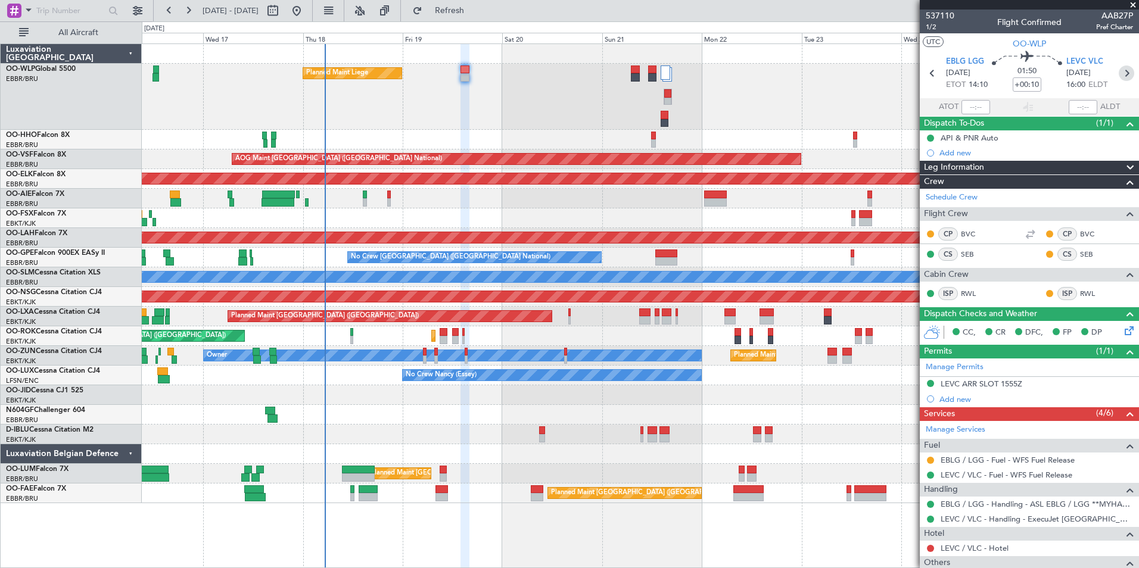
click at [1118, 74] on icon at bounding box center [1125, 73] width 15 height 15
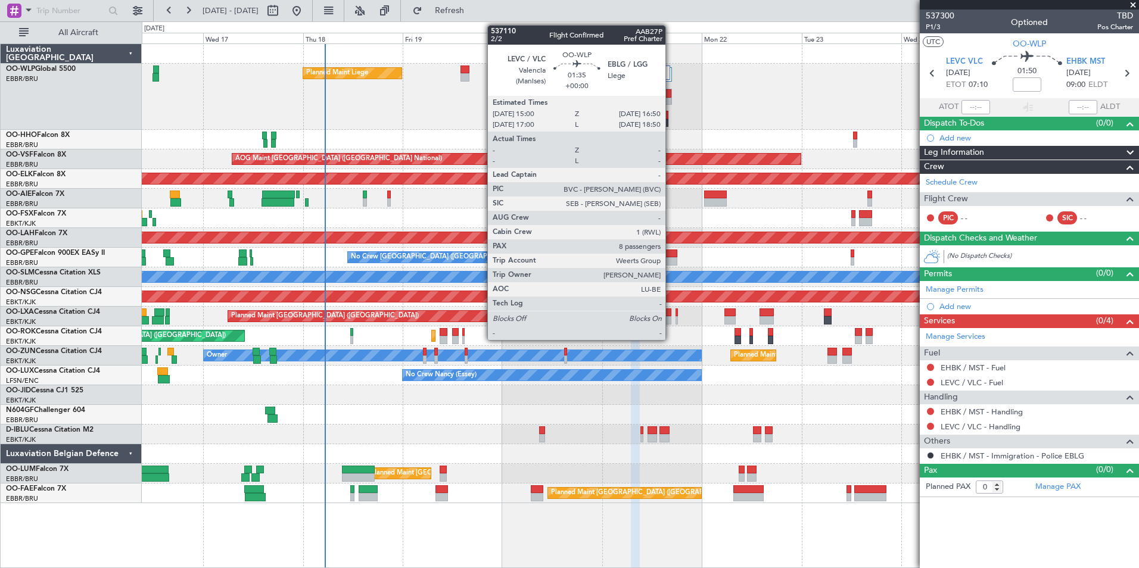
click at [671, 94] on div at bounding box center [667, 93] width 7 height 8
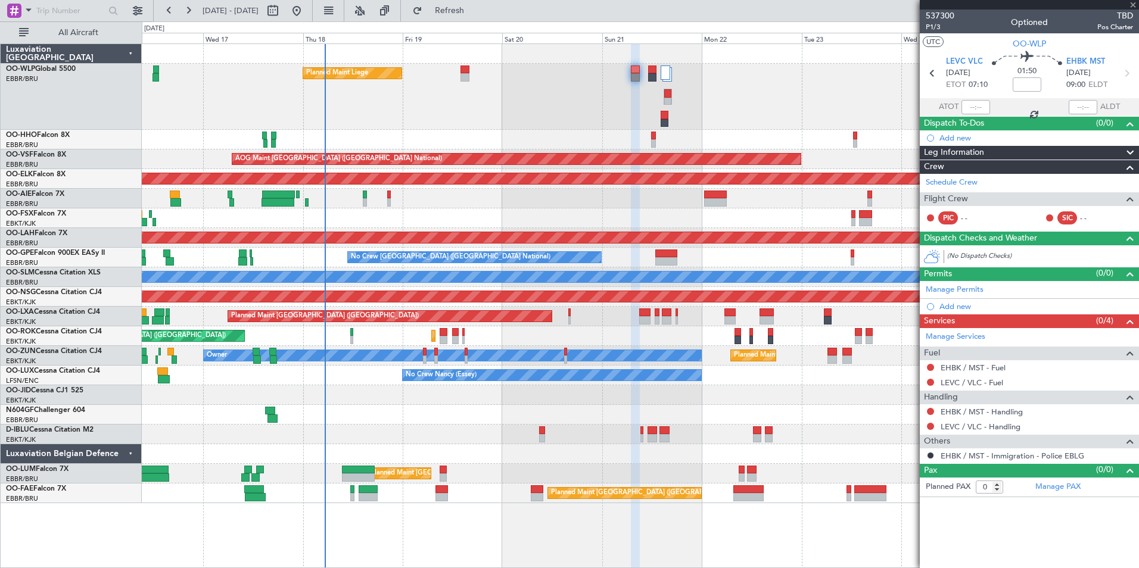
type input "8"
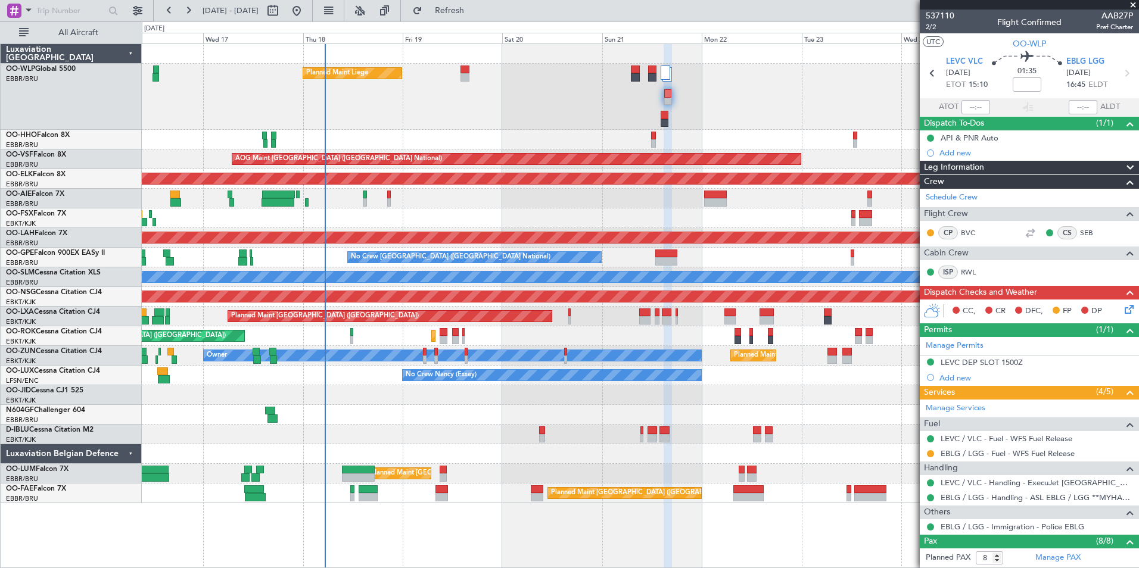
click at [1122, 311] on icon at bounding box center [1127, 308] width 10 height 10
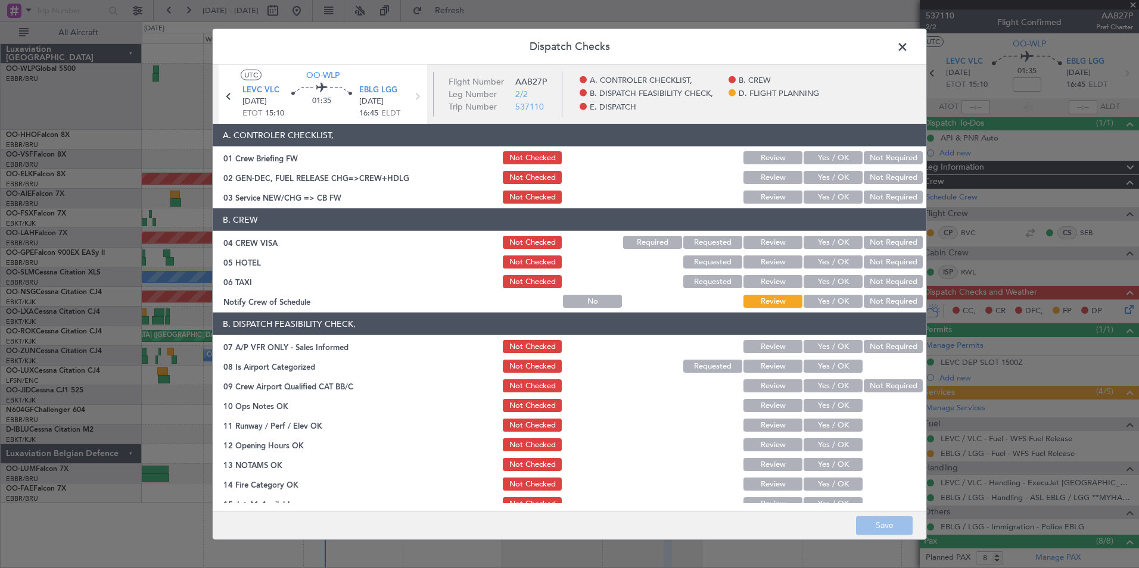
click at [834, 159] on button "Yes / OK" at bounding box center [832, 157] width 59 height 13
click at [827, 178] on button "Yes / OK" at bounding box center [832, 177] width 59 height 13
click at [825, 173] on button "Yes / OK" at bounding box center [832, 177] width 59 height 13
click at [825, 192] on button "Yes / OK" at bounding box center [832, 197] width 59 height 13
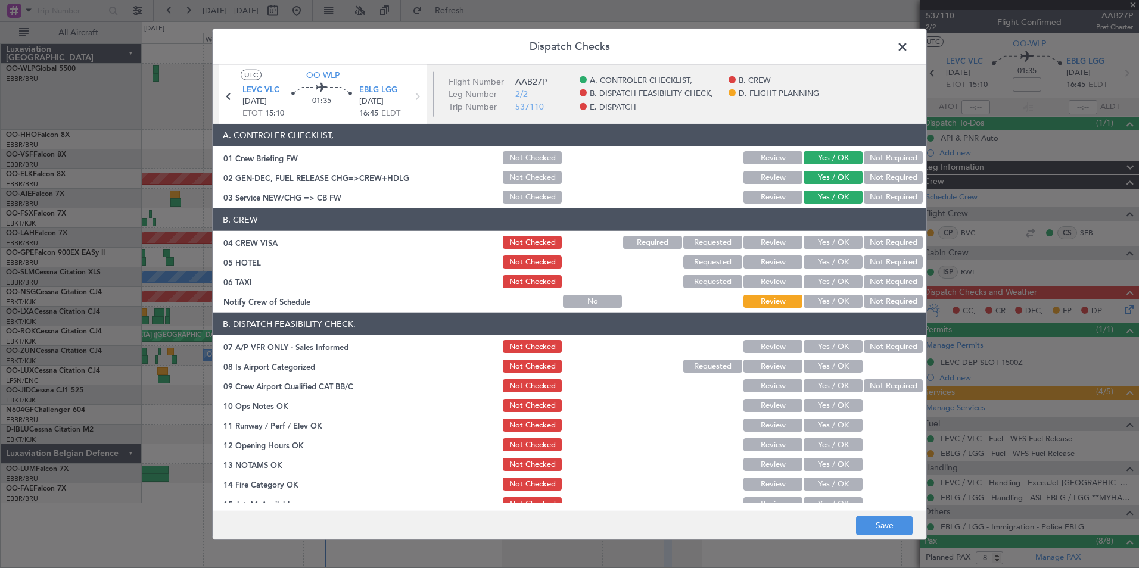
click at [871, 233] on section "B. CREW 04 CREW VISA Not Checked Required Requested Review Yes / OK Not Require…" at bounding box center [569, 258] width 713 height 101
click at [873, 244] on button "Not Required" at bounding box center [892, 242] width 59 height 13
click at [871, 264] on button "Not Required" at bounding box center [892, 261] width 59 height 13
click at [863, 280] on button "Not Required" at bounding box center [892, 281] width 59 height 13
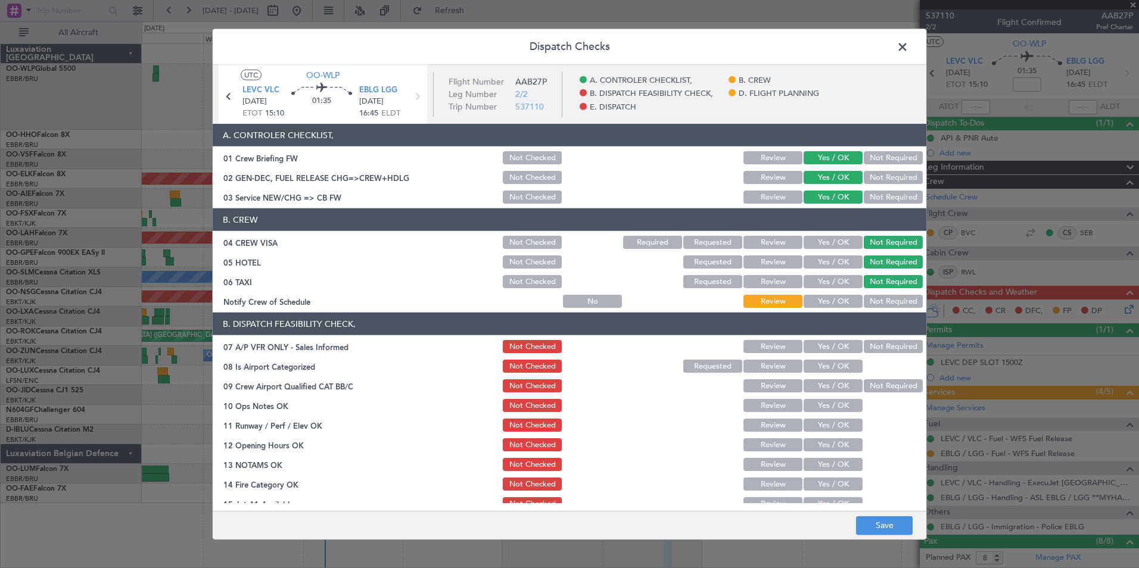
click at [834, 301] on button "Yes / OK" at bounding box center [832, 301] width 59 height 13
click at [891, 524] on button "Save" at bounding box center [884, 525] width 57 height 19
click at [908, 41] on span at bounding box center [908, 50] width 0 height 24
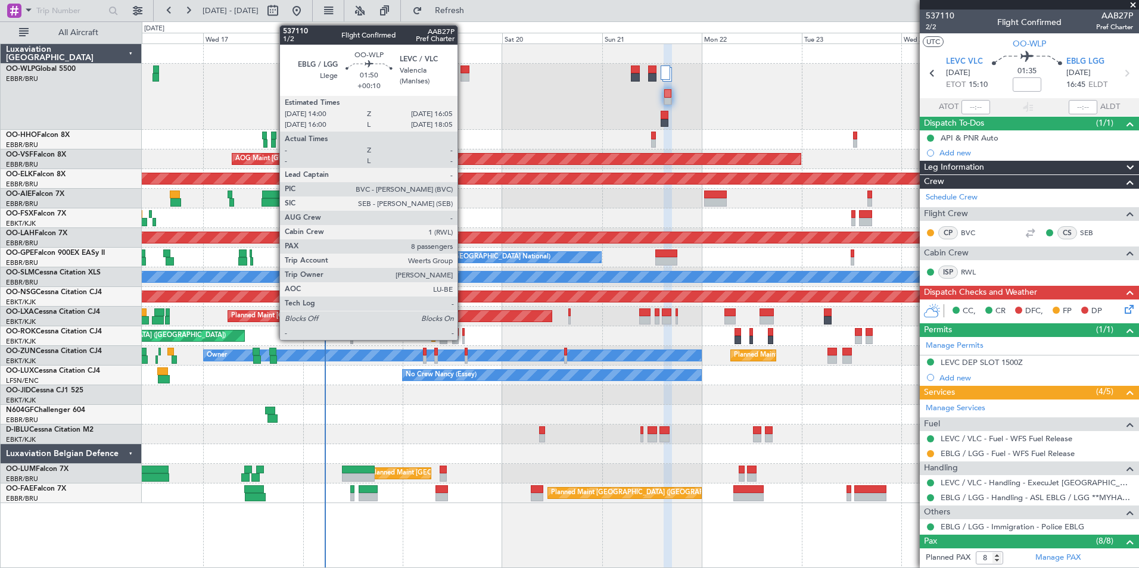
click at [463, 73] on div at bounding box center [464, 70] width 9 height 8
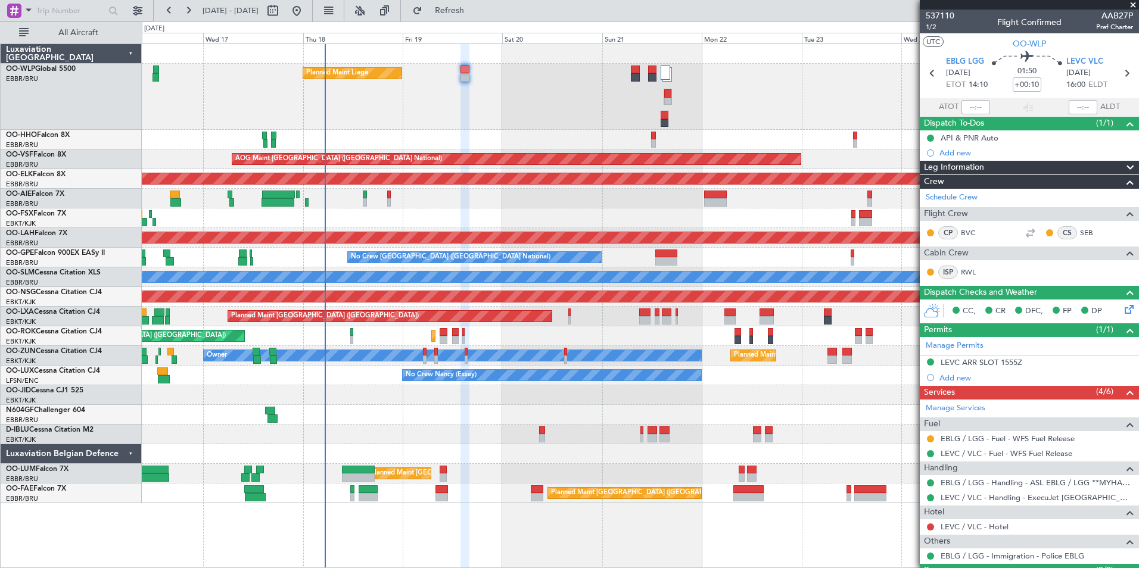
click at [772, 186] on div "Planned Maint Kortrijk-[GEOGRAPHIC_DATA]" at bounding box center [640, 179] width 996 height 20
click at [980, 530] on link "LEVC / VLC - Hotel" at bounding box center [974, 527] width 68 height 10
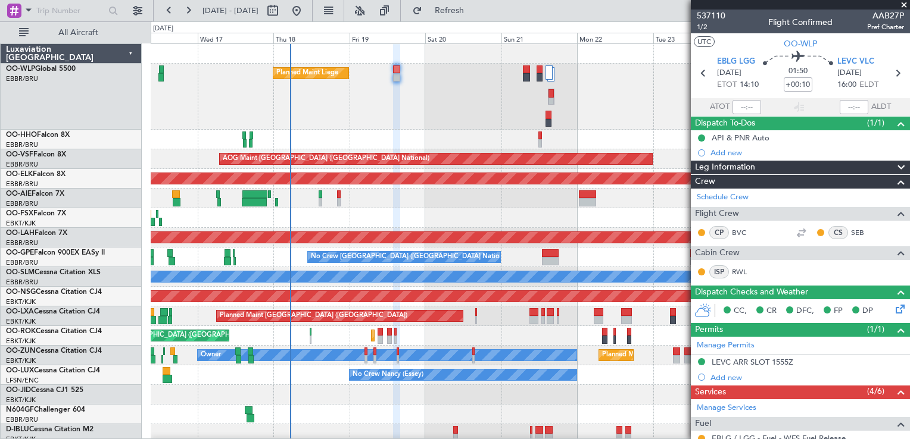
scroll to position [63, 0]
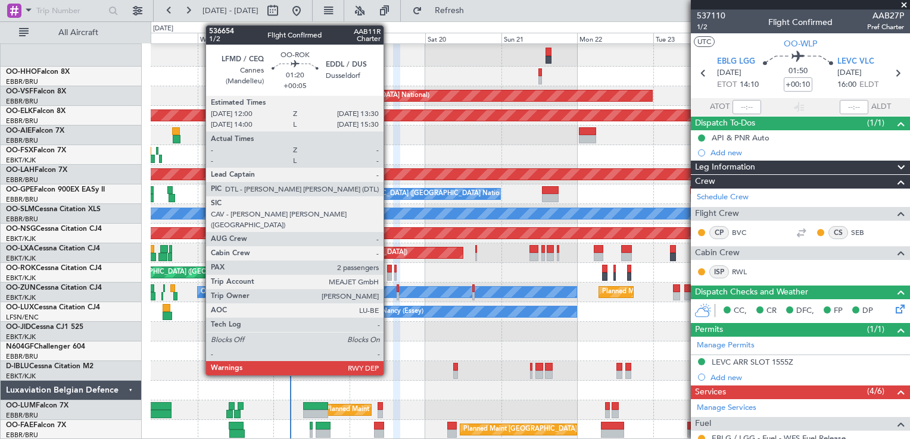
click at [389, 277] on div at bounding box center [389, 277] width 5 height 8
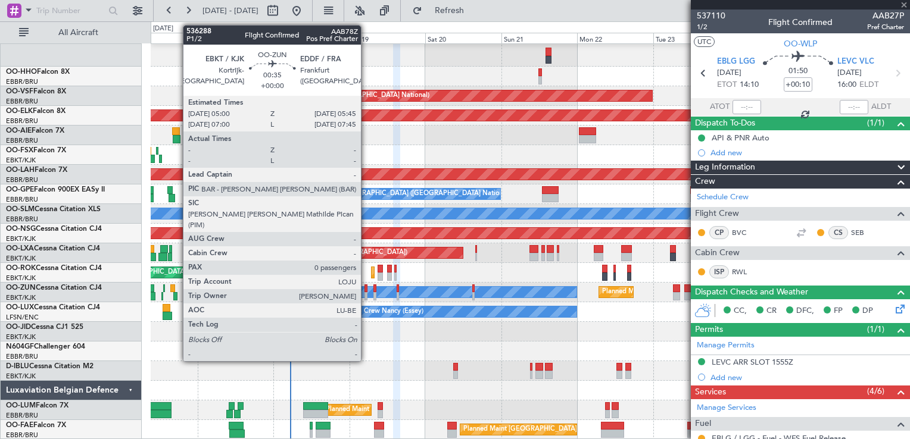
type input "+00:05"
type input "2"
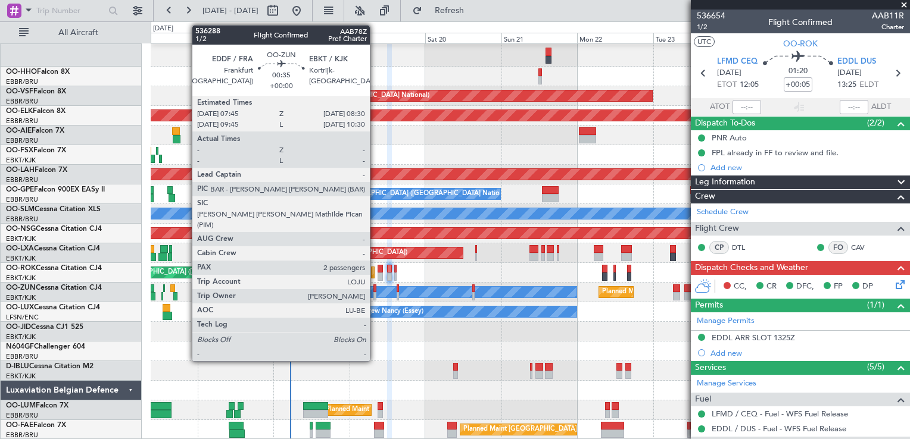
click at [375, 292] on div at bounding box center [374, 296] width 2 height 8
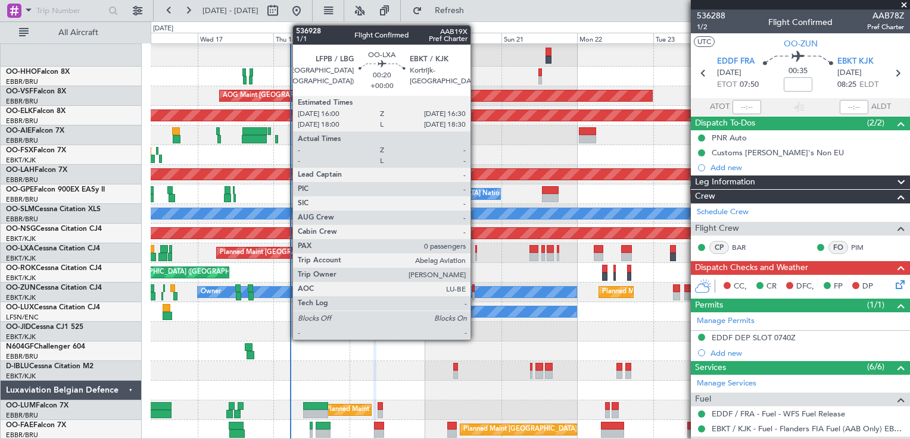
click at [476, 250] on div at bounding box center [476, 249] width 2 height 8
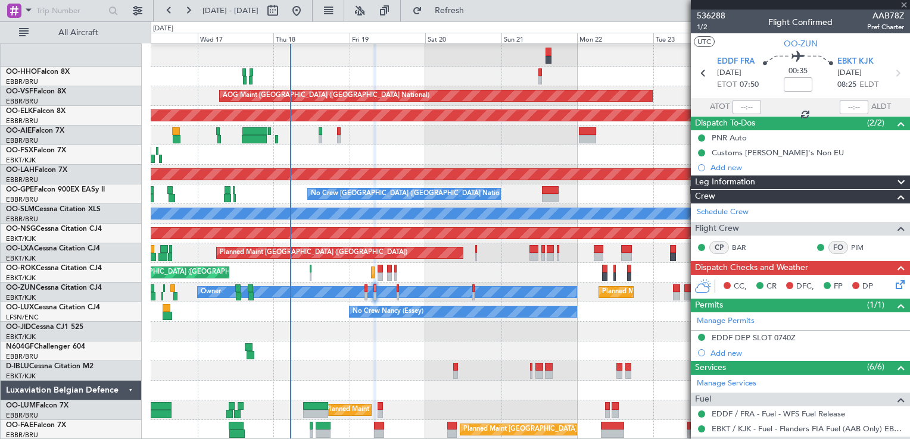
click at [476, 250] on div at bounding box center [476, 249] width 2 height 8
type input "0"
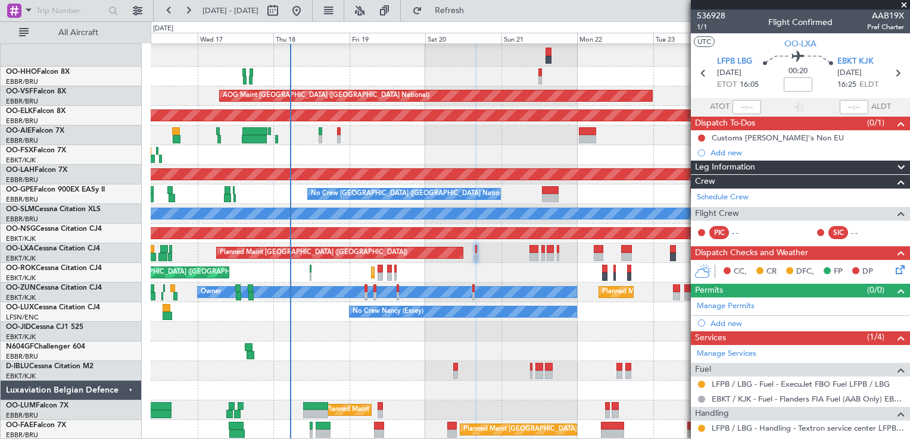
scroll to position [0, 0]
click at [698, 23] on span "1/1" at bounding box center [711, 27] width 29 height 10
click at [464, 70] on div at bounding box center [530, 77] width 759 height 20
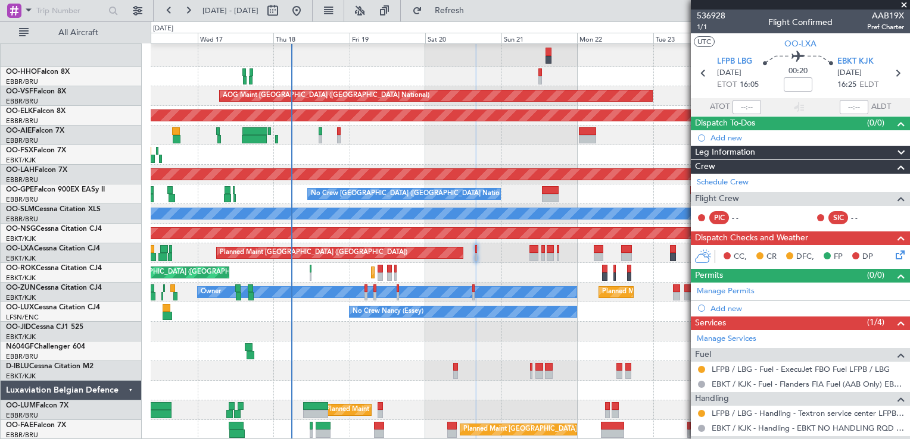
click at [427, 60] on div "Planned Maint Liege" at bounding box center [530, 34] width 759 height 66
click at [452, 382] on div at bounding box center [530, 391] width 759 height 20
